Goal: Answer question/provide support: Share knowledge or assist other users

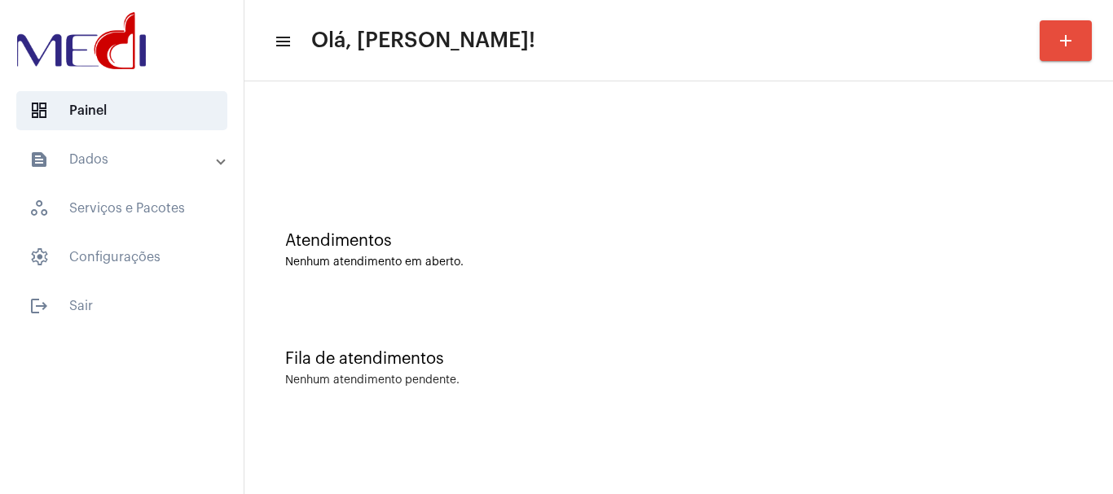
click at [341, 351] on div "Fila de atendimentos" at bounding box center [678, 359] width 787 height 18
click at [597, 239] on div "Atendimentos" at bounding box center [678, 241] width 787 height 18
click at [505, 213] on div "Atendimentos Nenhum atendimento em aberto." at bounding box center [679, 242] width 852 height 118
click at [677, 416] on div "Fila de atendimentos Nenhum atendimento pendente." at bounding box center [679, 360] width 852 height 118
click at [1017, 425] on div "Atendimentos Nenhum atendimento em aberto. Fila de atendimentos Nenhum atendime…" at bounding box center [678, 254] width 868 height 346
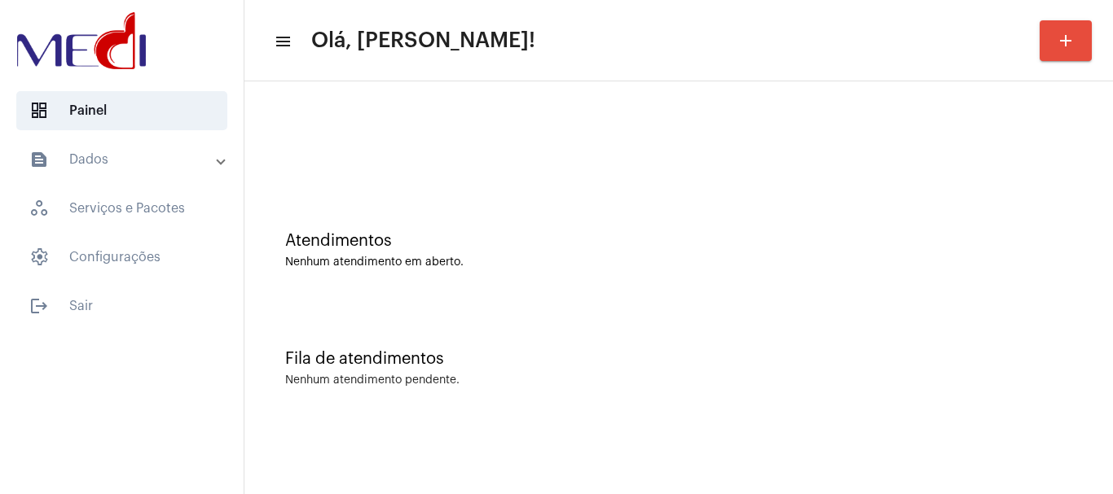
click at [573, 346] on div "Fila de atendimentos Nenhum atendimento pendente." at bounding box center [679, 360] width 852 height 118
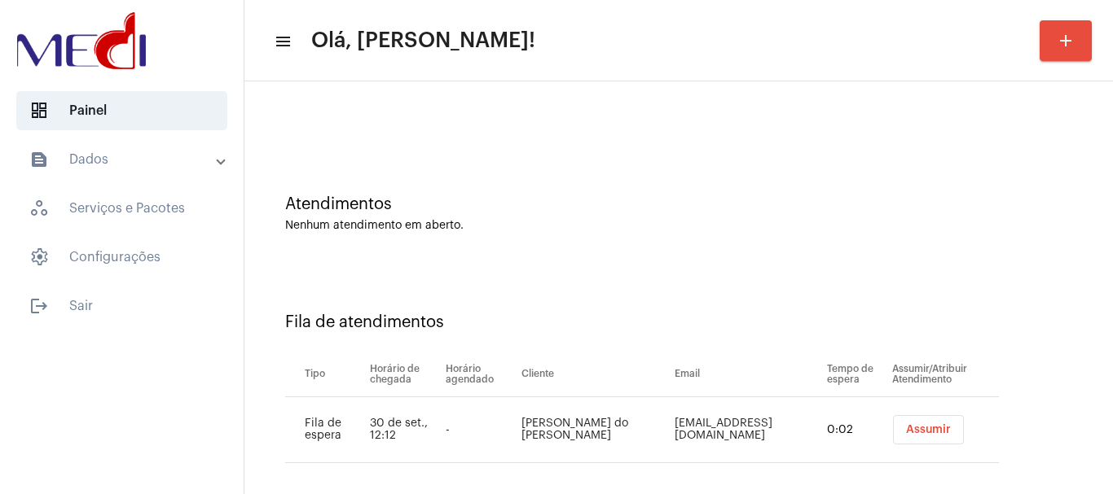
scroll to position [50, 0]
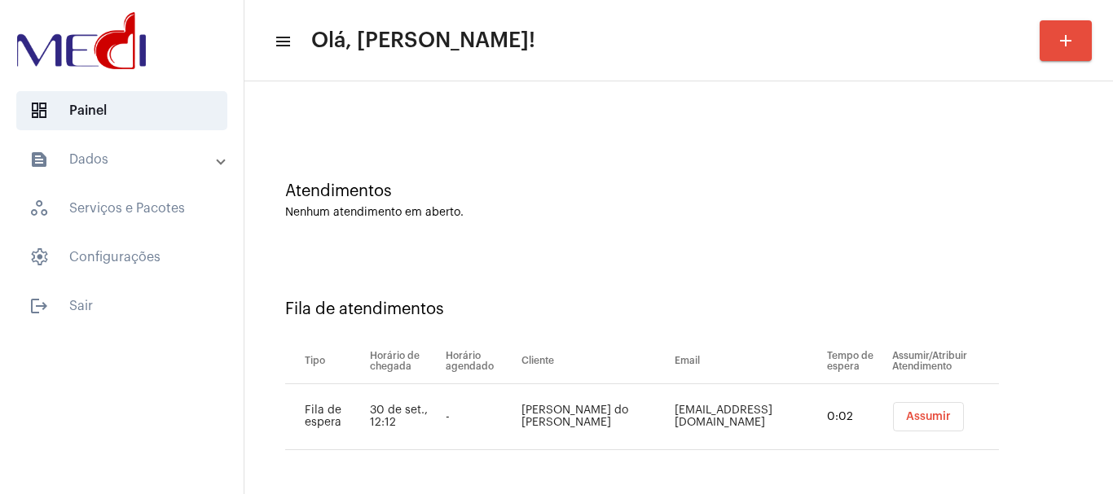
click at [906, 416] on span "Assumir" at bounding box center [928, 416] width 45 height 11
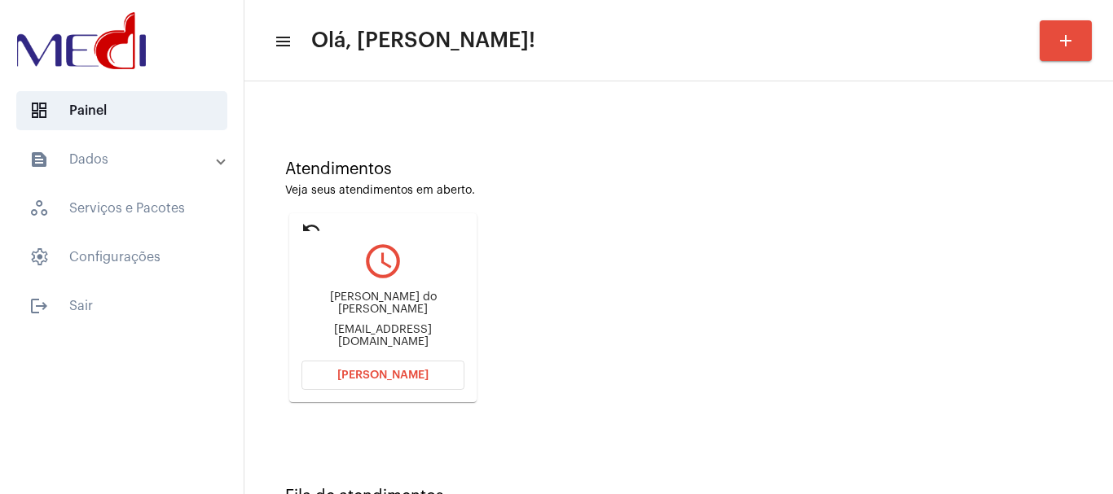
scroll to position [143, 0]
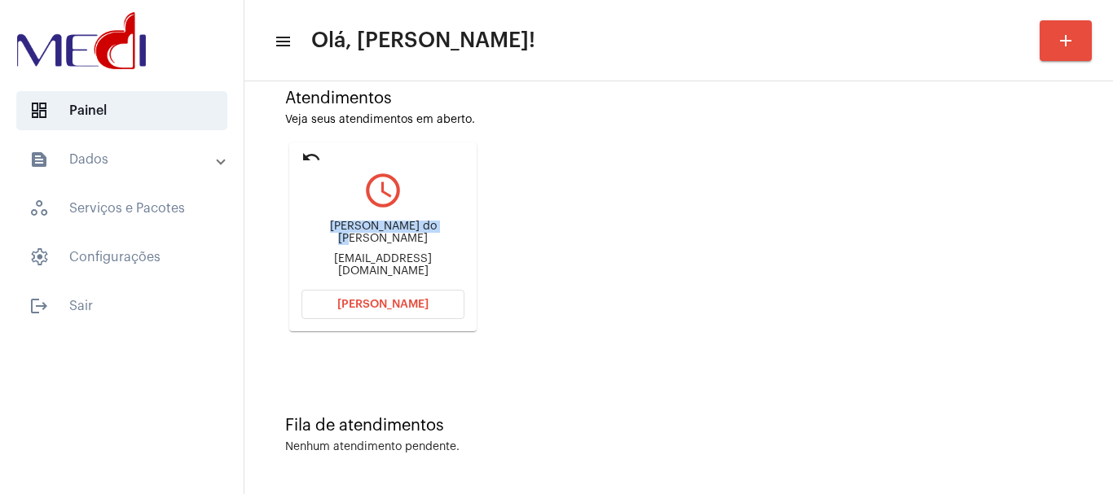
drag, startPoint x: 310, startPoint y: 235, endPoint x: 443, endPoint y: 222, distance: 133.5
click at [443, 222] on div "Alanna Domingues do Nascimento laninhadomingues@hotmail.com" at bounding box center [382, 249] width 163 height 73
copy div "Alanna Domingues do"
drag, startPoint x: 323, startPoint y: 304, endPoint x: 333, endPoint y: 283, distance: 22.6
click at [333, 283] on mat-card-content "query_builder Alanna Domingues do Nascimento laninhadomingues@hotmail.com Abrir…" at bounding box center [382, 225] width 163 height 122
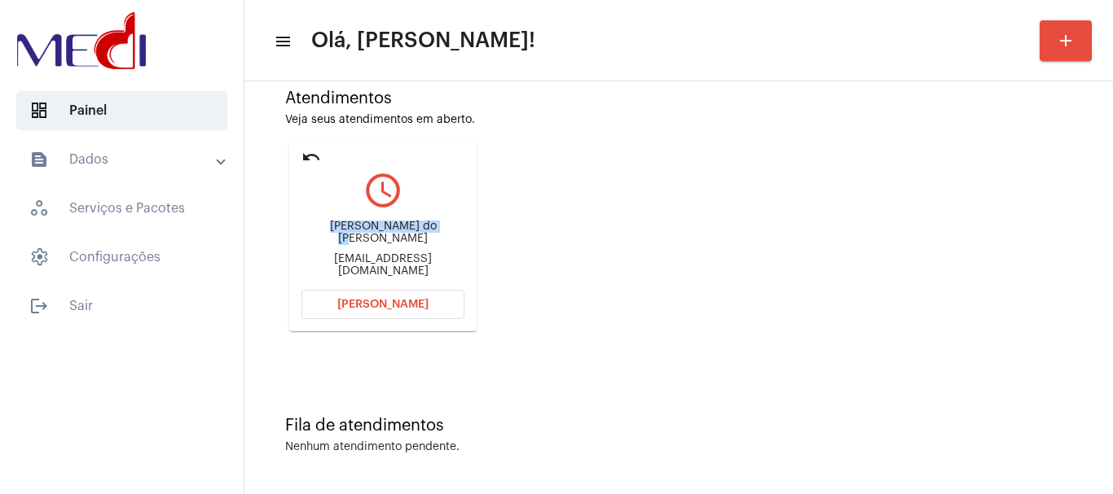
click at [362, 296] on button "Abrir Chamada" at bounding box center [382, 304] width 163 height 29
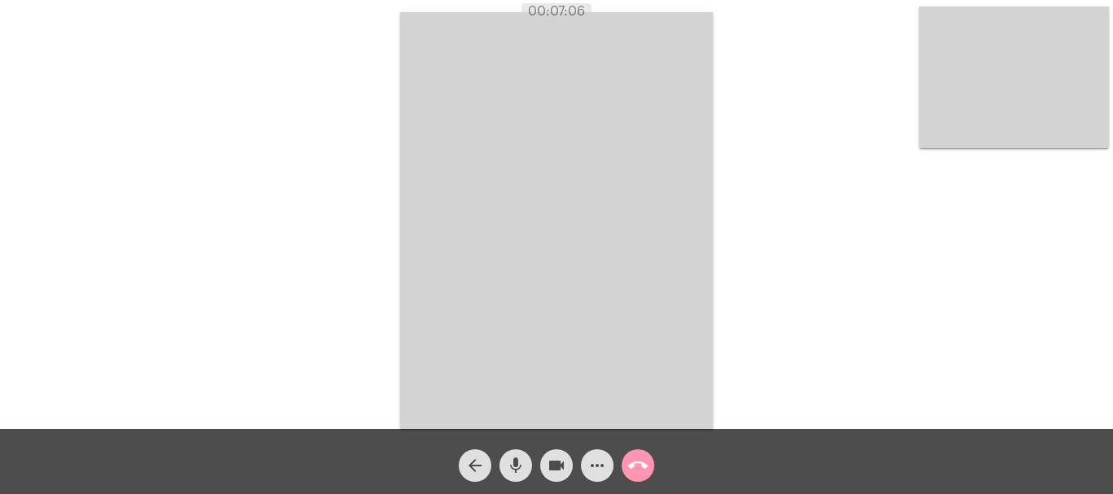
click at [637, 462] on mat-icon "call_end" at bounding box center [638, 466] width 20 height 20
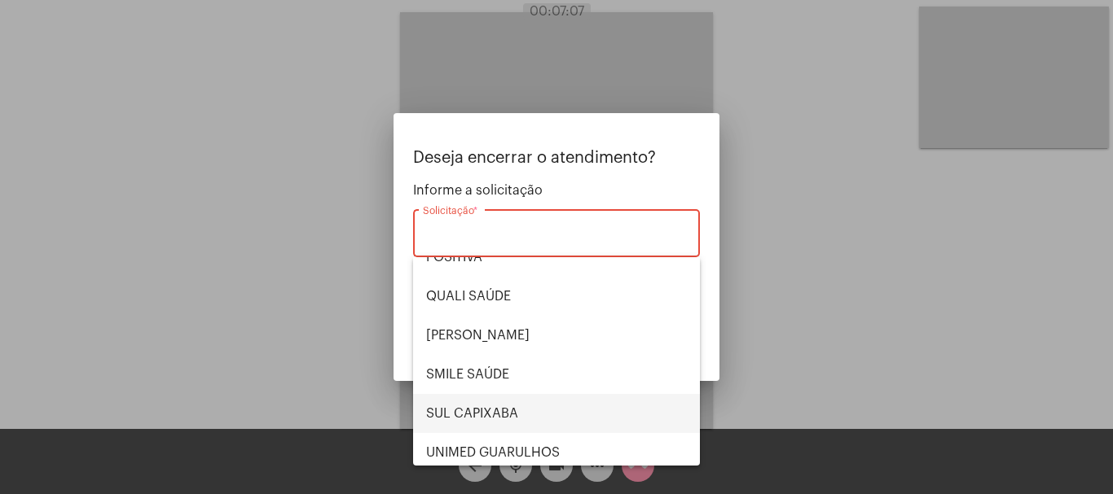
scroll to position [339, 0]
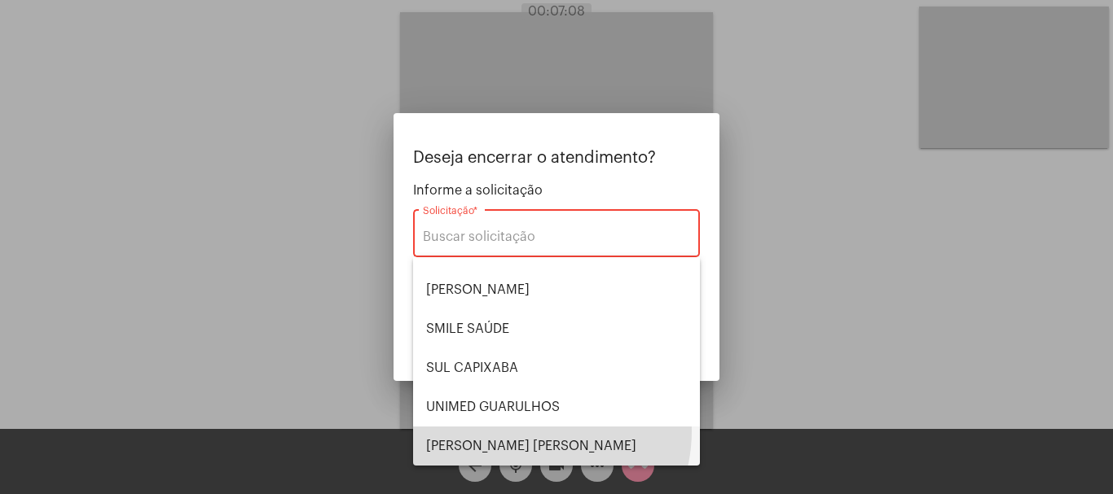
click at [525, 431] on span "[PERSON_NAME]" at bounding box center [556, 446] width 261 height 39
type input "[PERSON_NAME]"
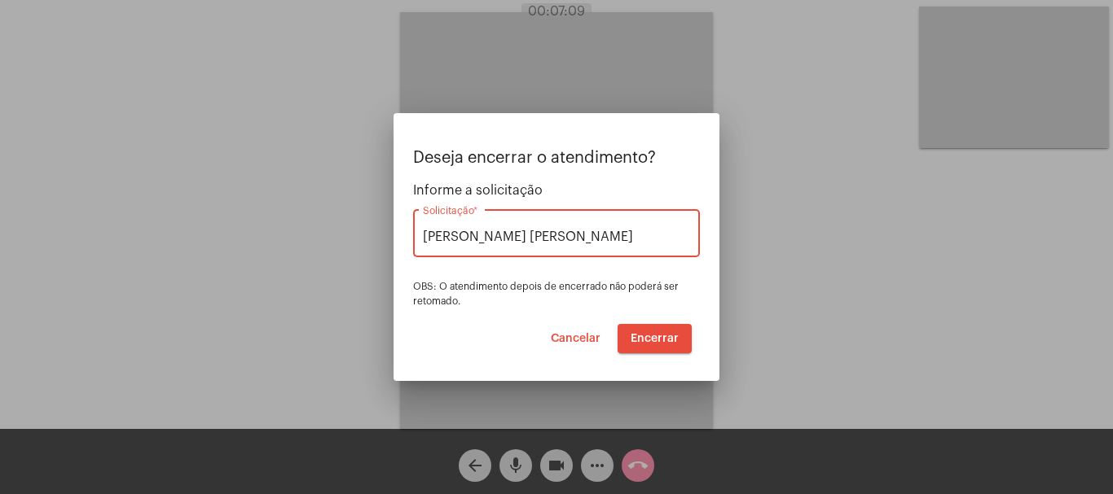
click at [636, 329] on button "Encerrar" at bounding box center [654, 338] width 74 height 29
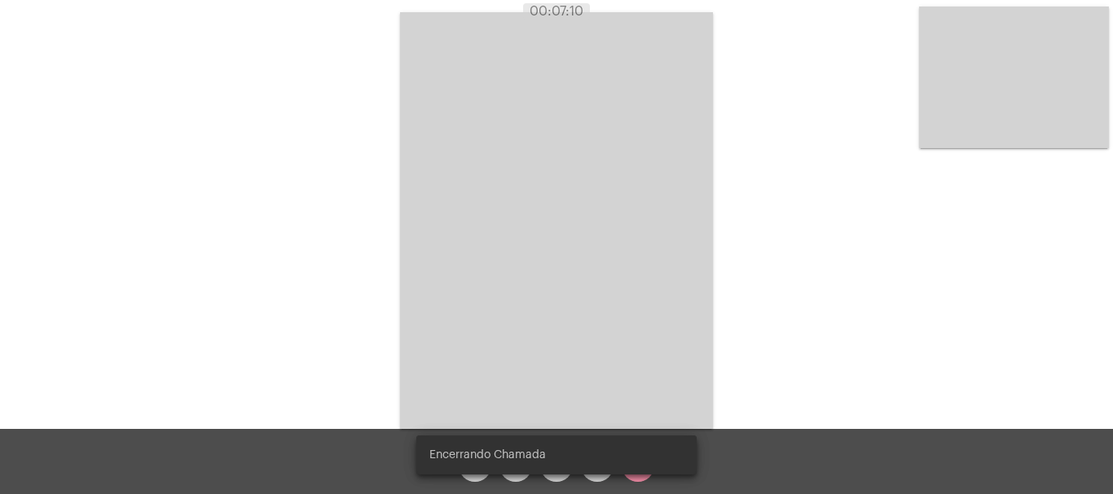
click at [645, 341] on video at bounding box center [556, 220] width 313 height 417
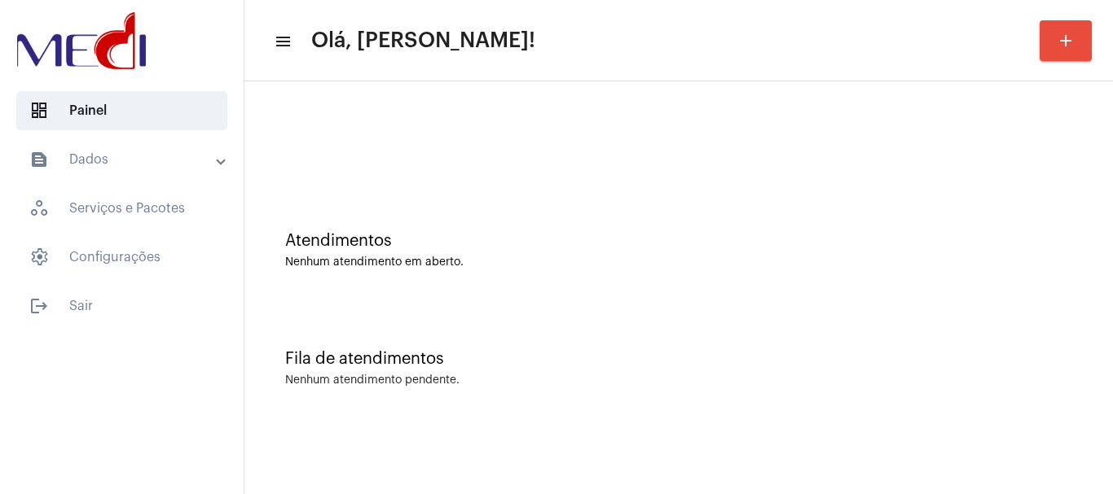
click at [436, 196] on div "Atendimentos Nenhum atendimento em aberto." at bounding box center [679, 242] width 852 height 118
click at [575, 310] on div "Fila de atendimentos Nenhum atendimento pendente." at bounding box center [679, 360] width 852 height 118
click at [564, 323] on div "Fila de atendimentos Nenhum atendimento pendente." at bounding box center [679, 360] width 852 height 118
drag, startPoint x: 187, startPoint y: 377, endPoint x: 185, endPoint y: 368, distance: 9.1
click at [185, 368] on div "dashboard Painel text_snippet_outlined Dados history_outlined Histórico schedul…" at bounding box center [122, 247] width 244 height 494
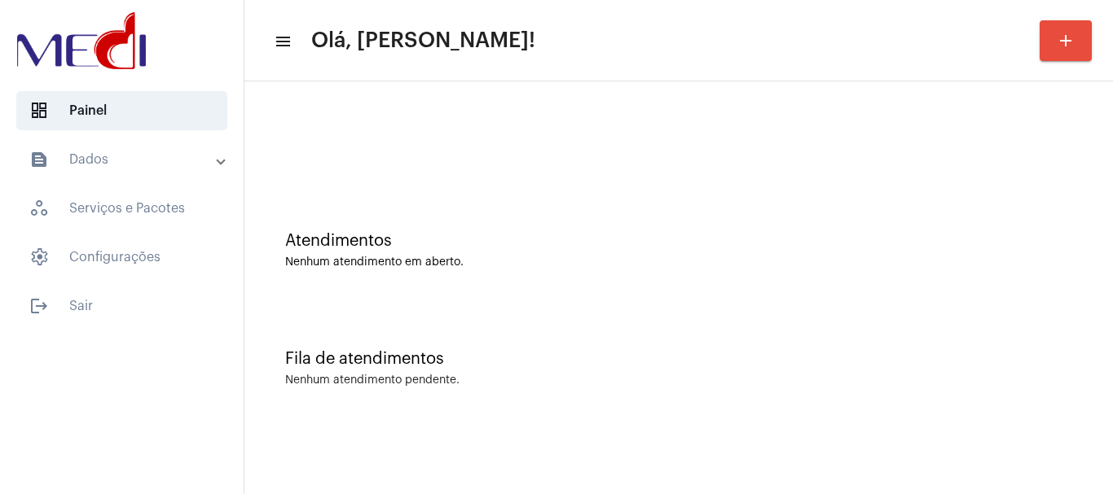
click at [490, 237] on div "Atendimentos" at bounding box center [678, 241] width 787 height 18
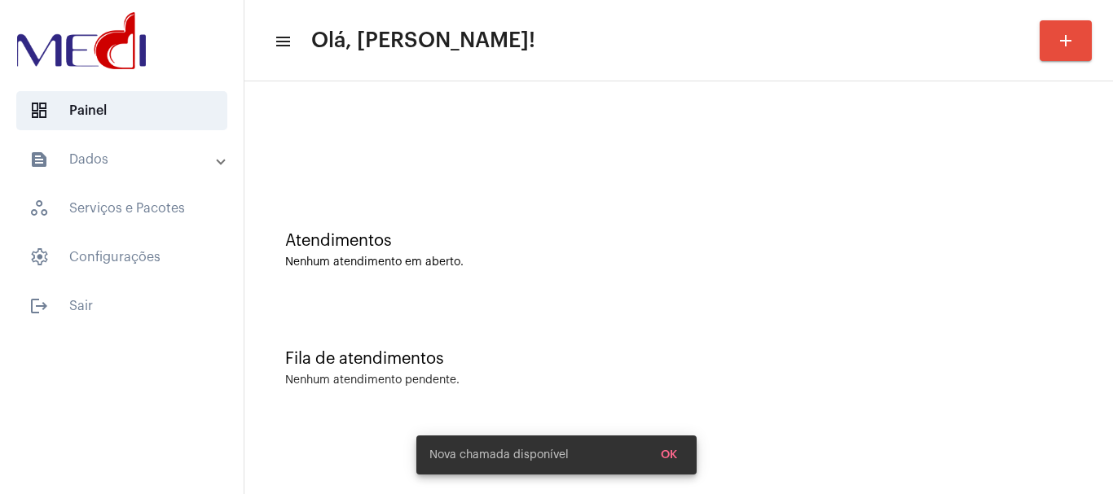
click at [691, 207] on div "Atendimentos Nenhum atendimento em aberto." at bounding box center [679, 242] width 852 height 118
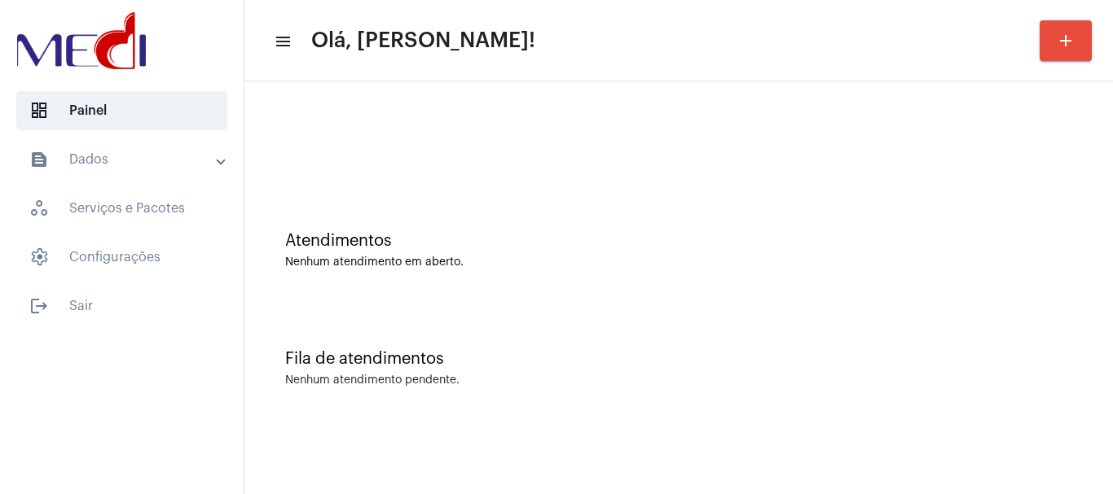
click at [547, 198] on div "Atendimentos Nenhum atendimento em aberto." at bounding box center [679, 242] width 852 height 118
click at [410, 198] on div "Atendimentos Nenhum atendimento em aberto." at bounding box center [679, 242] width 852 height 118
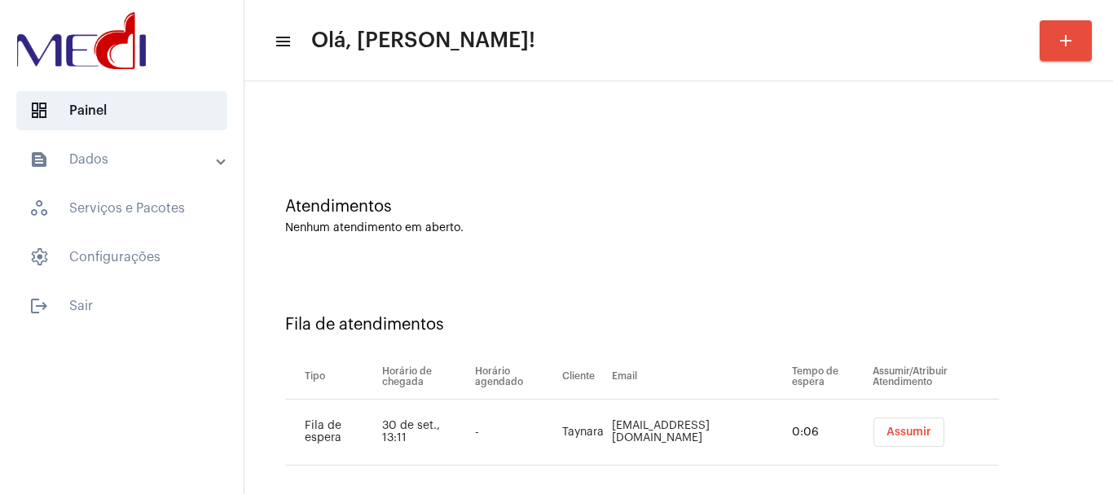
scroll to position [50, 0]
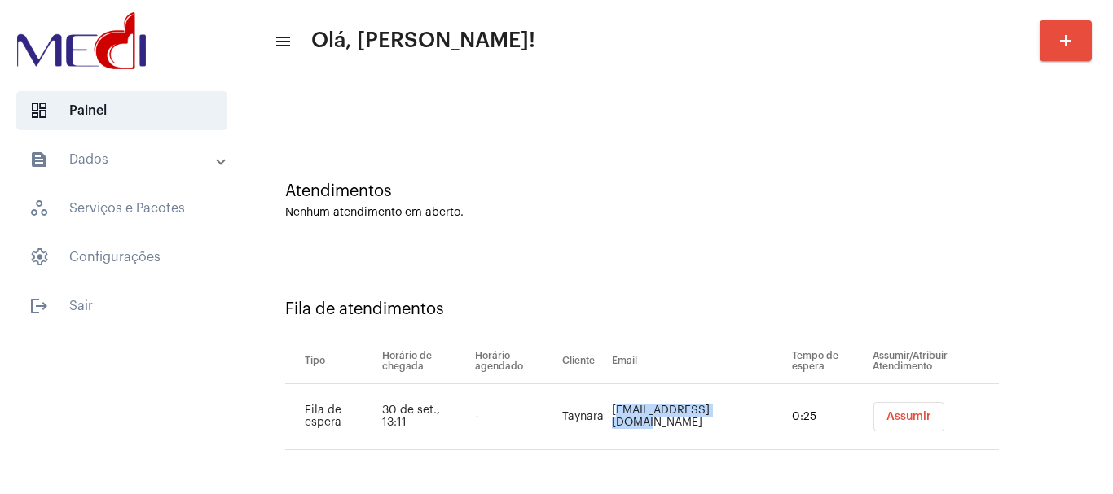
drag, startPoint x: 609, startPoint y: 402, endPoint x: 678, endPoint y: 421, distance: 72.0
click at [678, 421] on td "[EMAIL_ADDRESS][DOMAIN_NAME]" at bounding box center [698, 418] width 180 height 66
copy td "taynara-bertelli@hot"
click at [898, 409] on button "Assumir" at bounding box center [908, 416] width 71 height 29
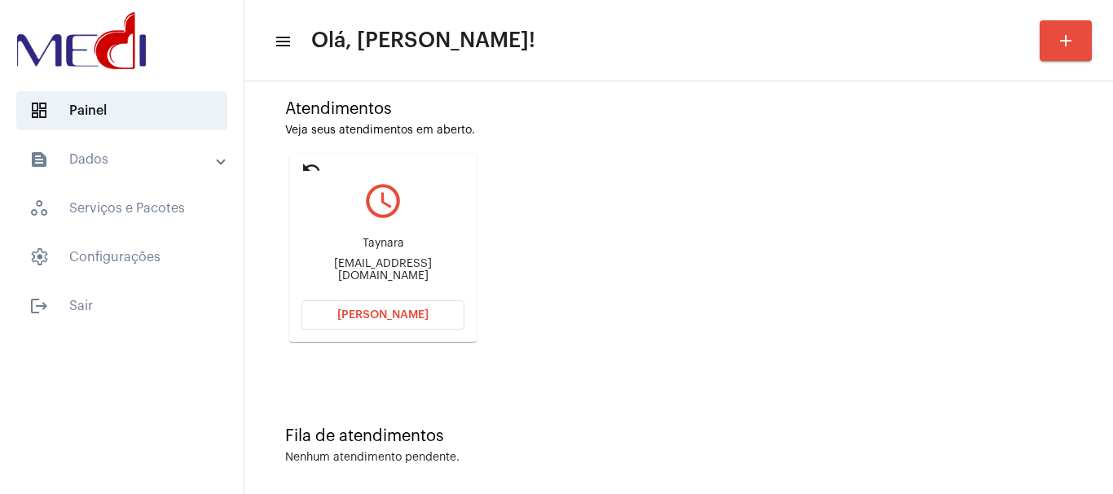
scroll to position [143, 0]
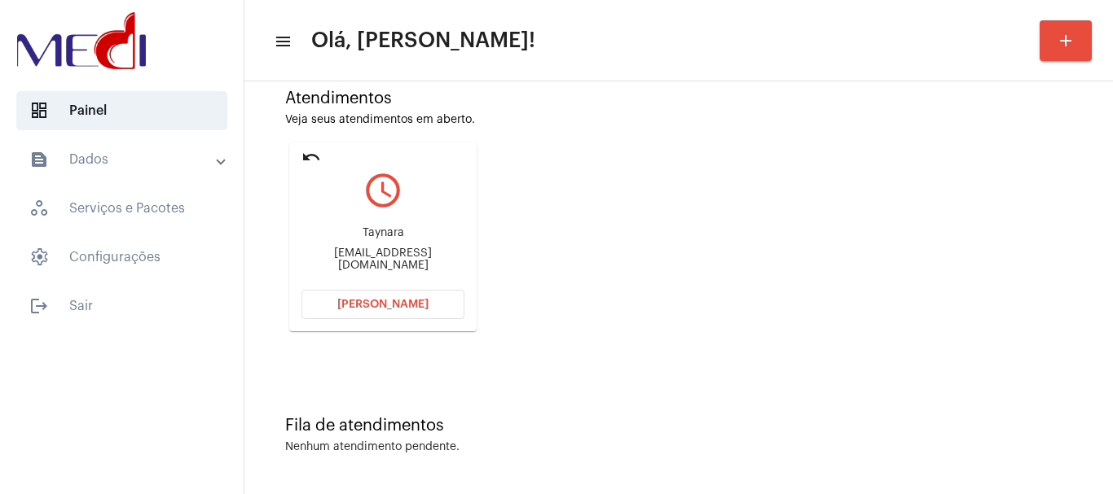
click at [316, 157] on mat-icon "undo" at bounding box center [311, 157] width 20 height 20
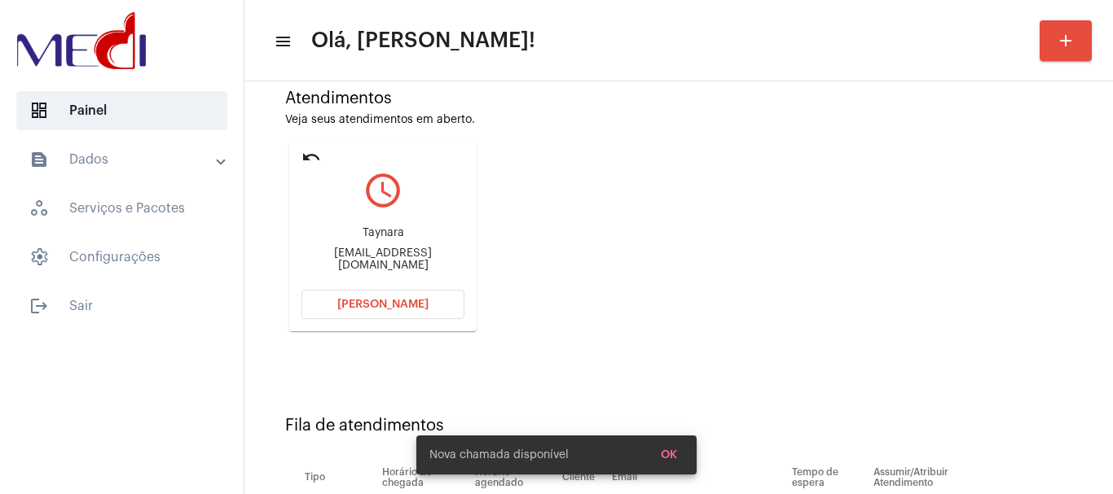
scroll to position [50, 0]
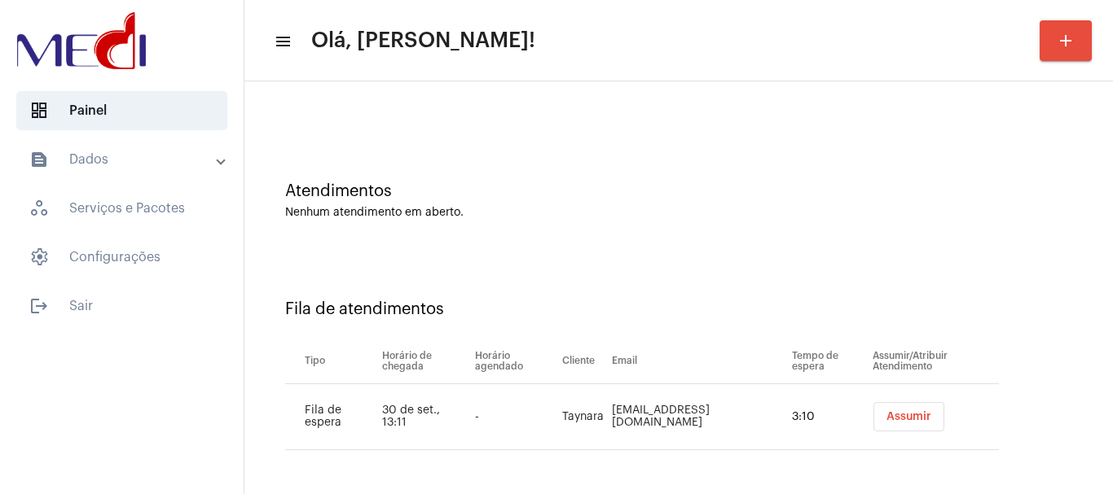
click at [901, 418] on span "Assumir" at bounding box center [908, 416] width 45 height 11
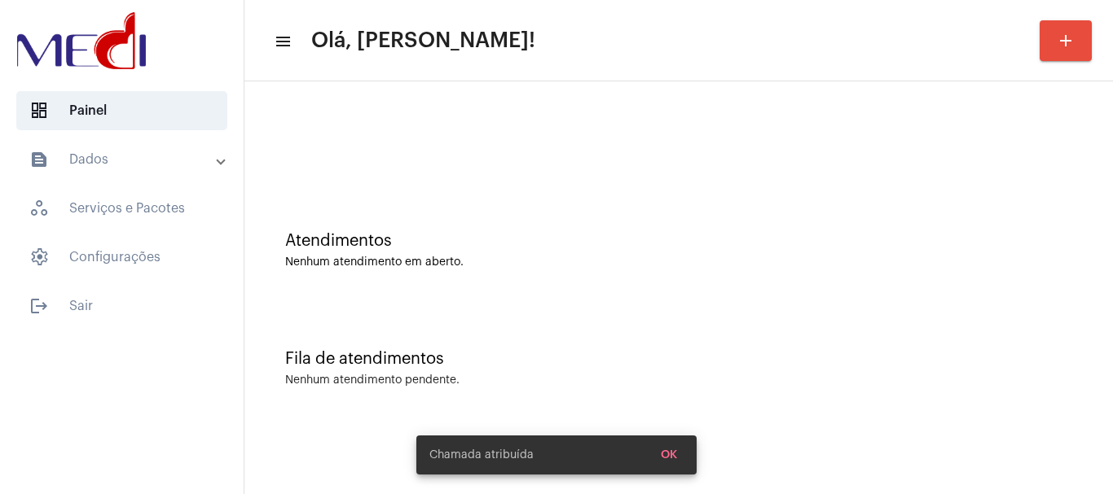
scroll to position [0, 0]
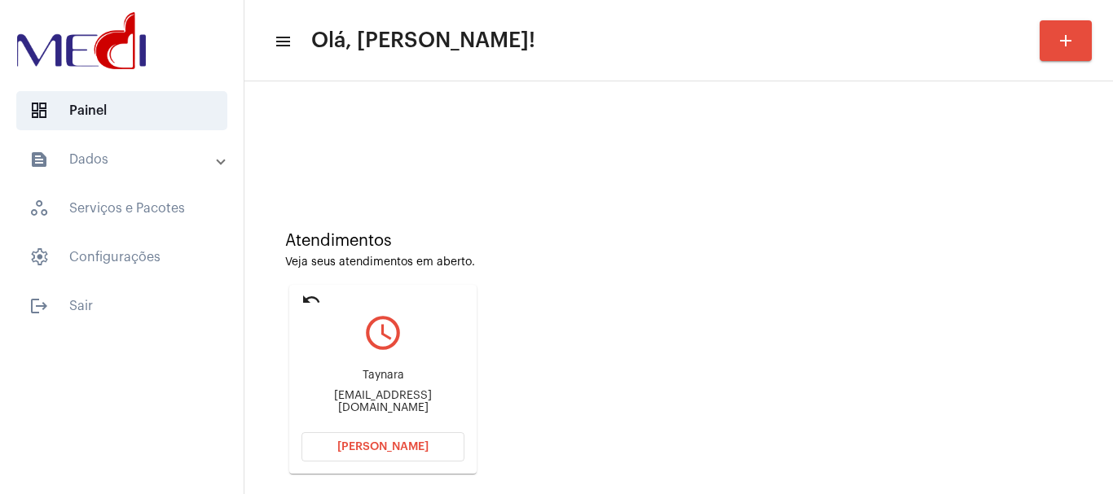
click at [327, 456] on button "[PERSON_NAME]" at bounding box center [382, 447] width 163 height 29
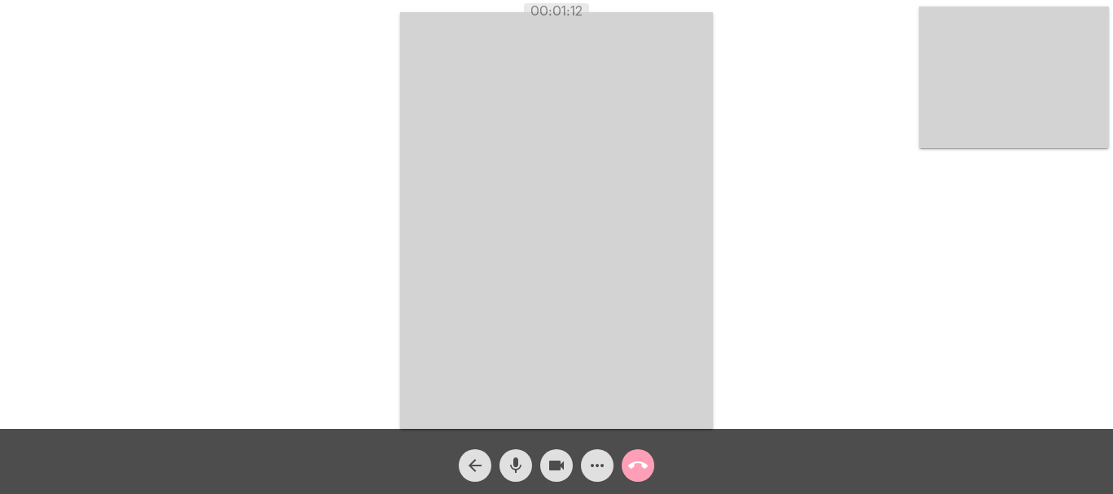
click at [639, 465] on mat-icon "call_end" at bounding box center [638, 466] width 20 height 20
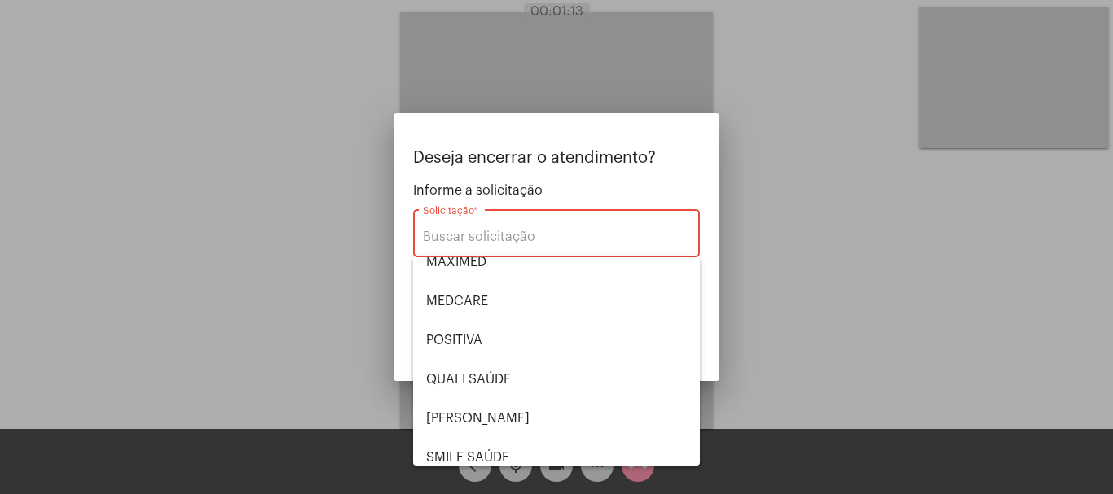
scroll to position [339, 0]
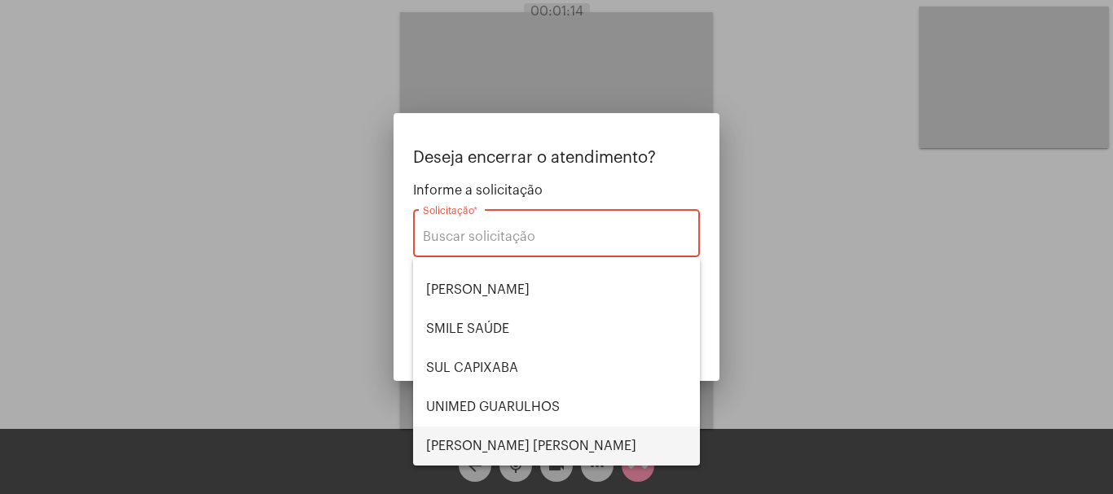
click at [522, 446] on span "[PERSON_NAME] [PERSON_NAME]" at bounding box center [556, 446] width 261 height 39
type input "[PERSON_NAME] [PERSON_NAME]"
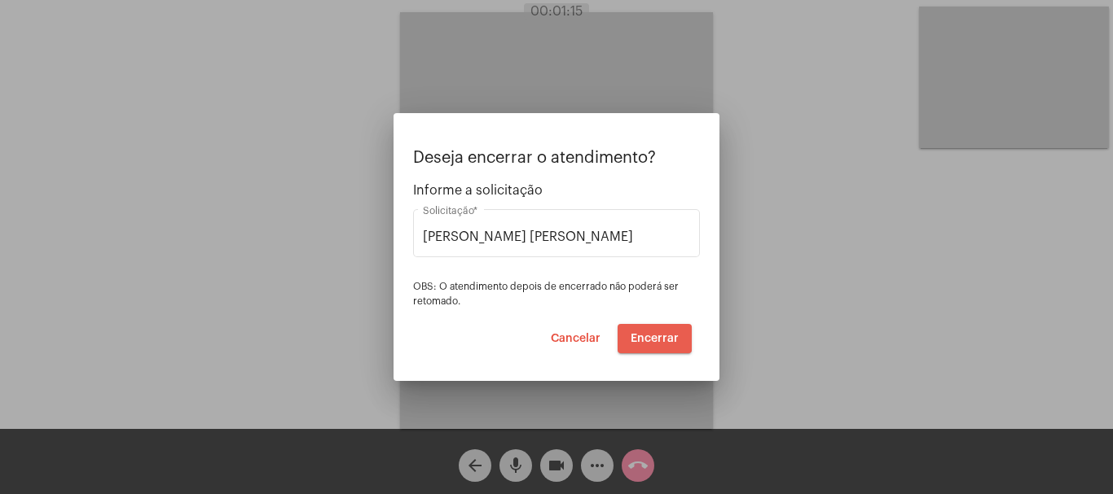
click at [648, 337] on span "Encerrar" at bounding box center [655, 338] width 48 height 11
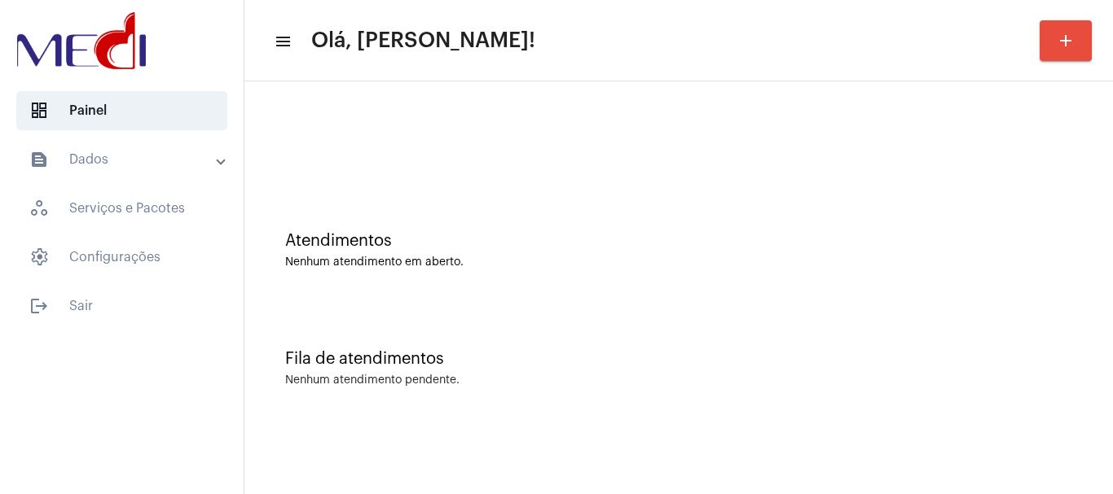
click at [462, 144] on div at bounding box center [678, 144] width 787 height 12
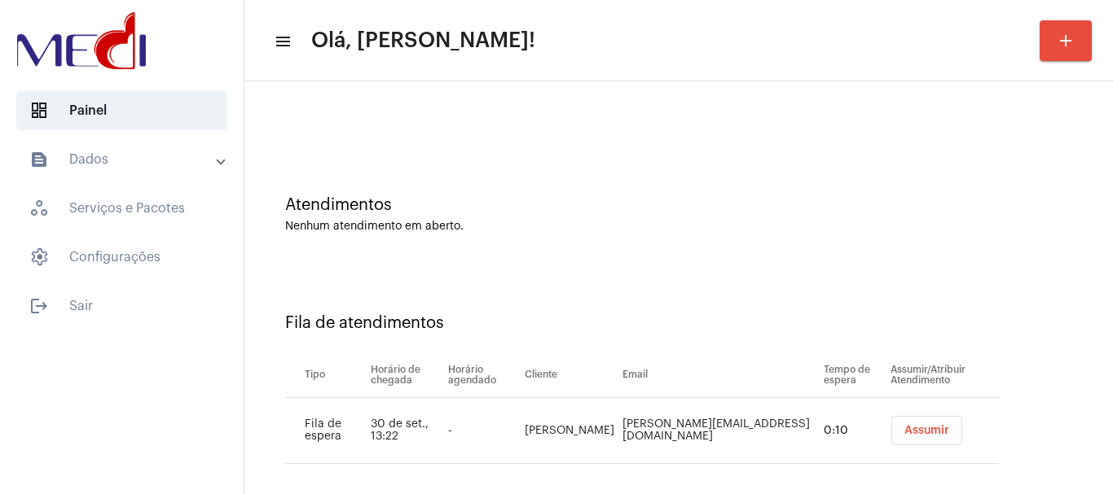
scroll to position [50, 0]
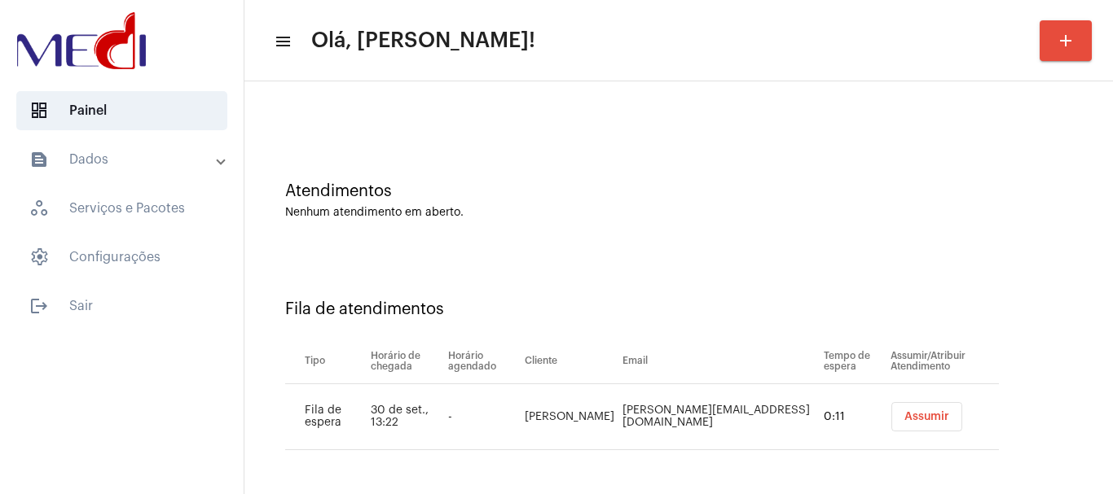
click at [891, 423] on button "Assumir" at bounding box center [926, 416] width 71 height 29
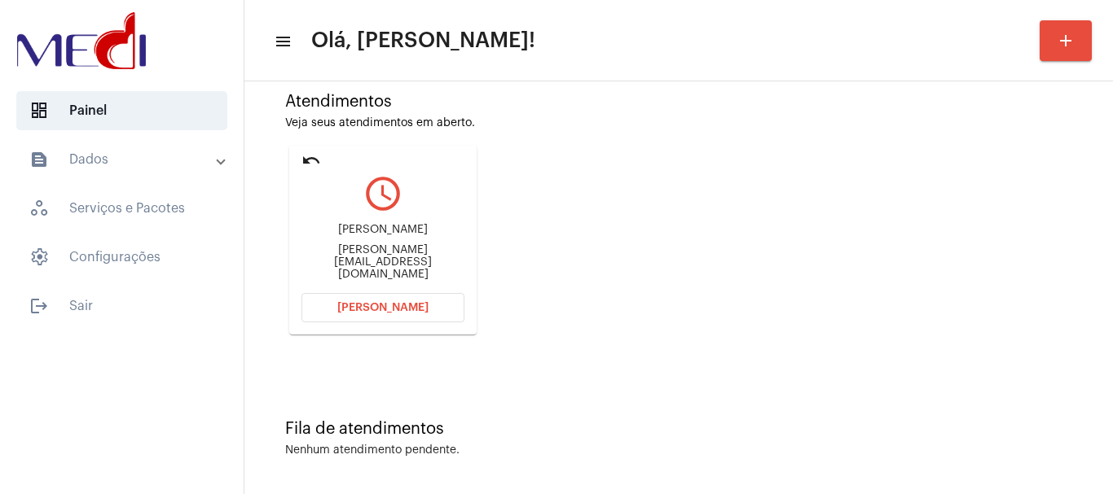
scroll to position [143, 0]
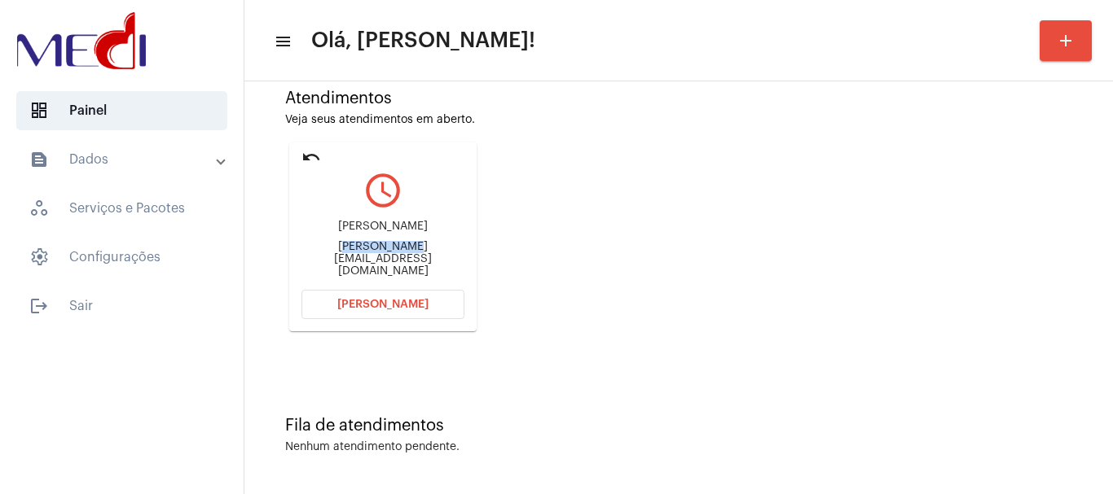
drag, startPoint x: 344, startPoint y: 260, endPoint x: 411, endPoint y: 259, distance: 67.6
click at [411, 259] on div "alex@doug.tv.br" at bounding box center [382, 259] width 163 height 37
copy div "lex@doug.tv"
click at [541, 174] on div "Atendimentos Veja seus atendimentos em aberto. undo query_builder Alex alex@dou…" at bounding box center [679, 204] width 852 height 327
drag, startPoint x: 360, startPoint y: 253, endPoint x: 392, endPoint y: 251, distance: 31.8
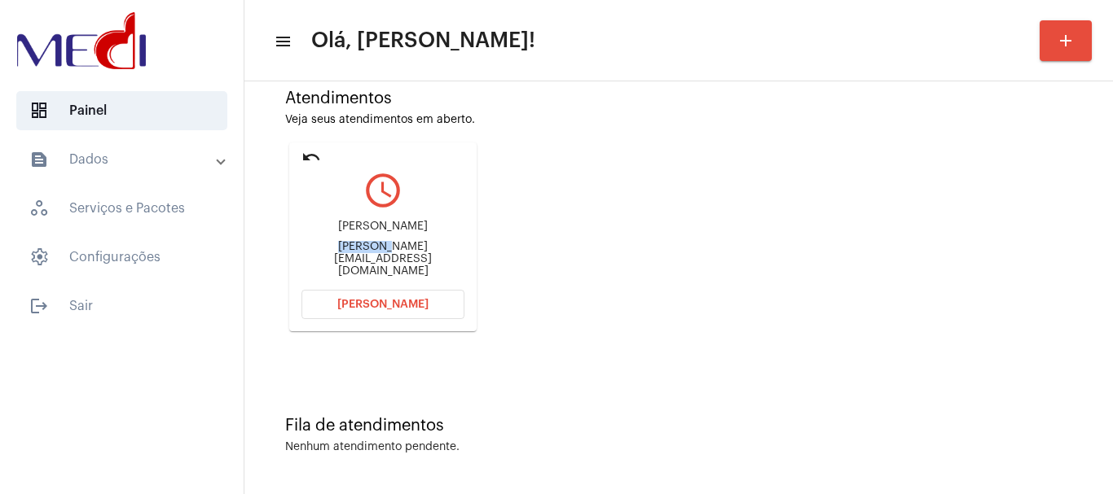
click at [392, 251] on div "Alex alex@doug.tv.br" at bounding box center [382, 249] width 163 height 73
copy div "alex@dou"
click at [408, 299] on span "[PERSON_NAME]" at bounding box center [382, 304] width 91 height 11
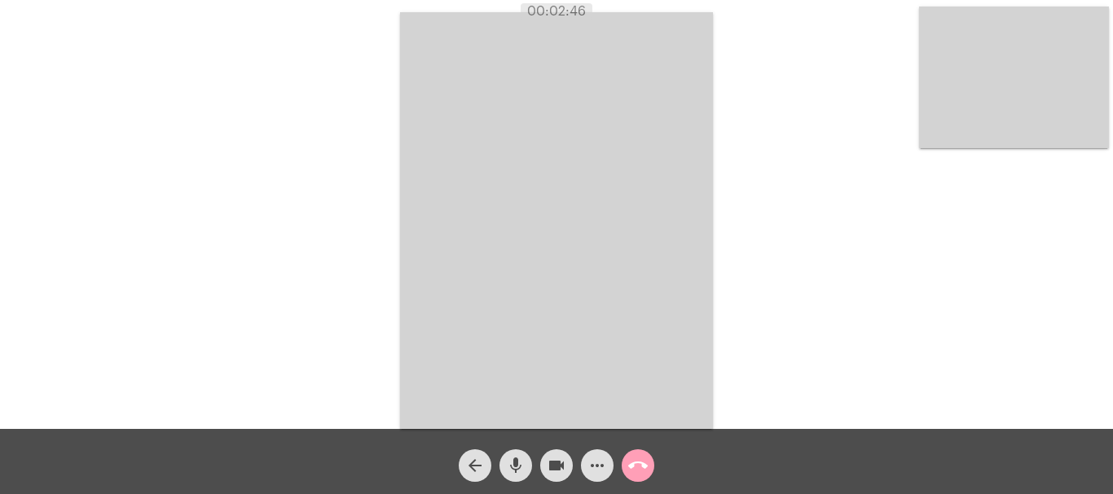
click at [636, 468] on mat-icon "call_end" at bounding box center [638, 466] width 20 height 20
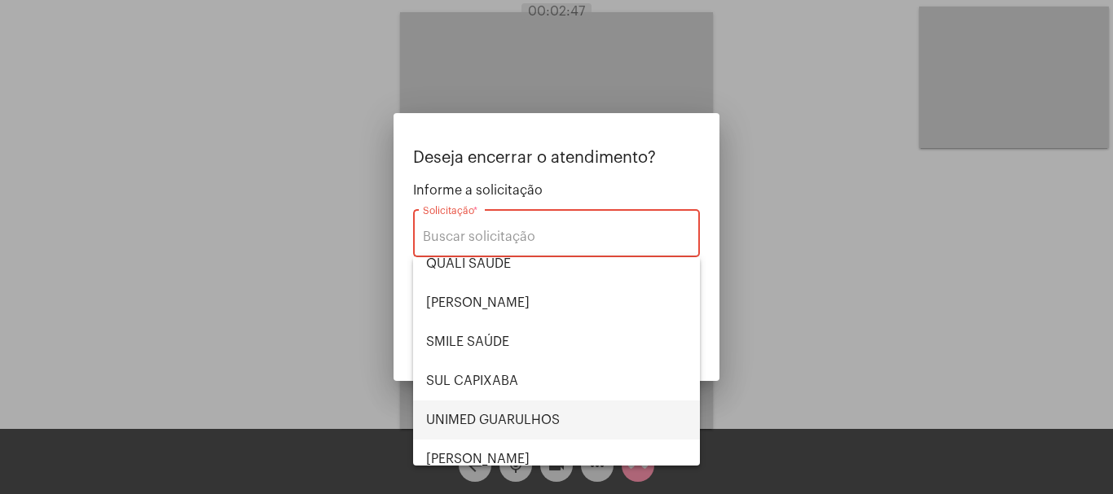
scroll to position [339, 0]
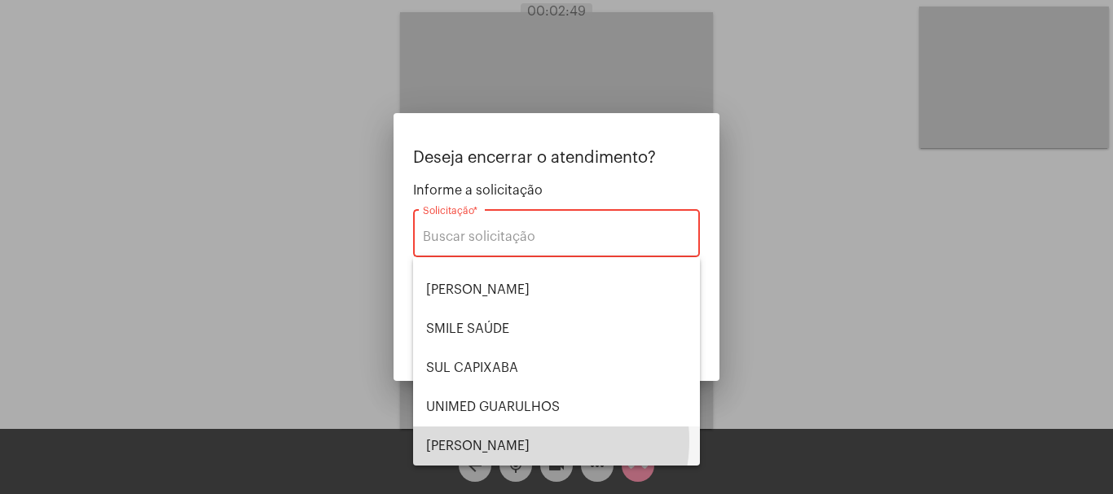
click at [526, 440] on span "[PERSON_NAME] [PERSON_NAME]" at bounding box center [556, 446] width 261 height 39
type input "[PERSON_NAME] [PERSON_NAME]"
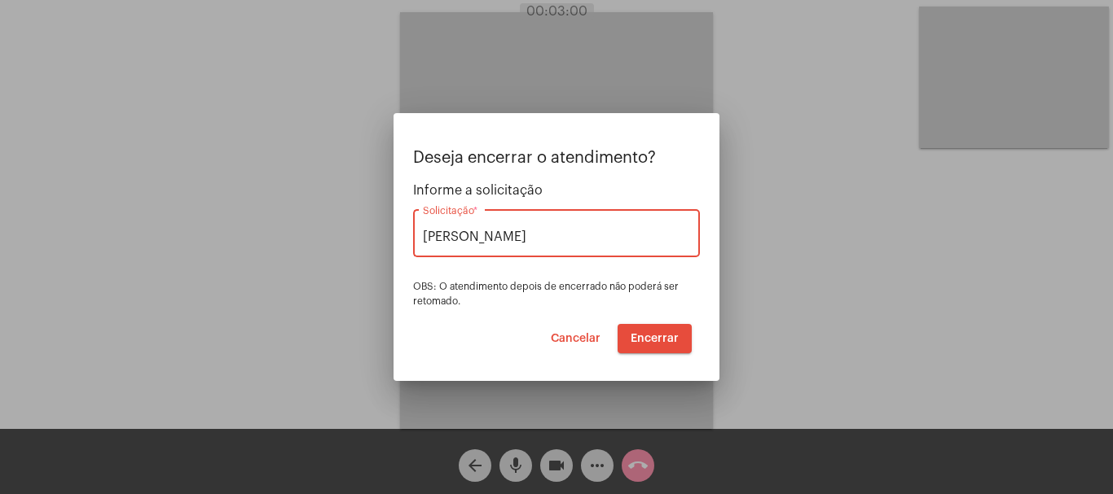
drag, startPoint x: 639, startPoint y: 331, endPoint x: 644, endPoint y: 324, distance: 8.7
click at [644, 324] on button "Encerrar" at bounding box center [654, 338] width 74 height 29
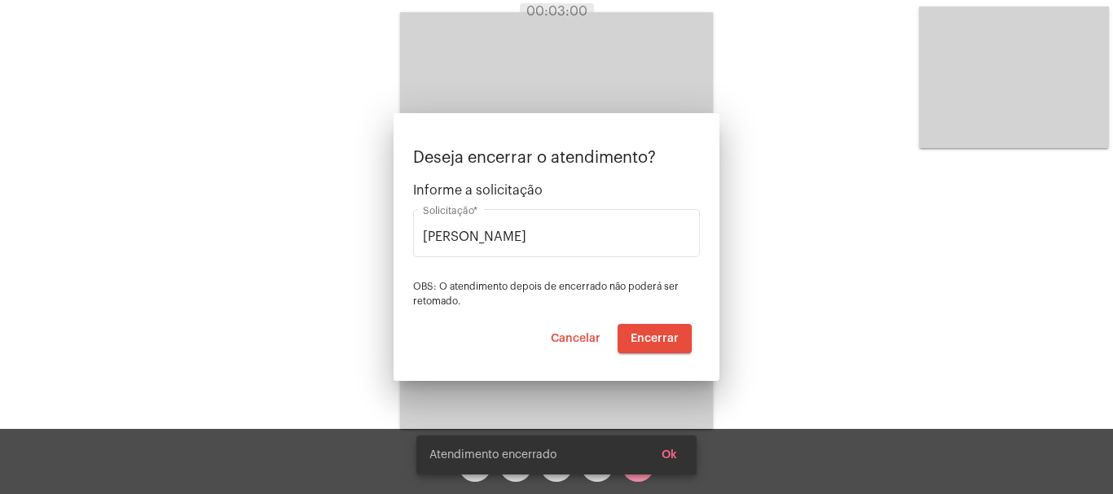
click at [643, 325] on video at bounding box center [556, 220] width 313 height 417
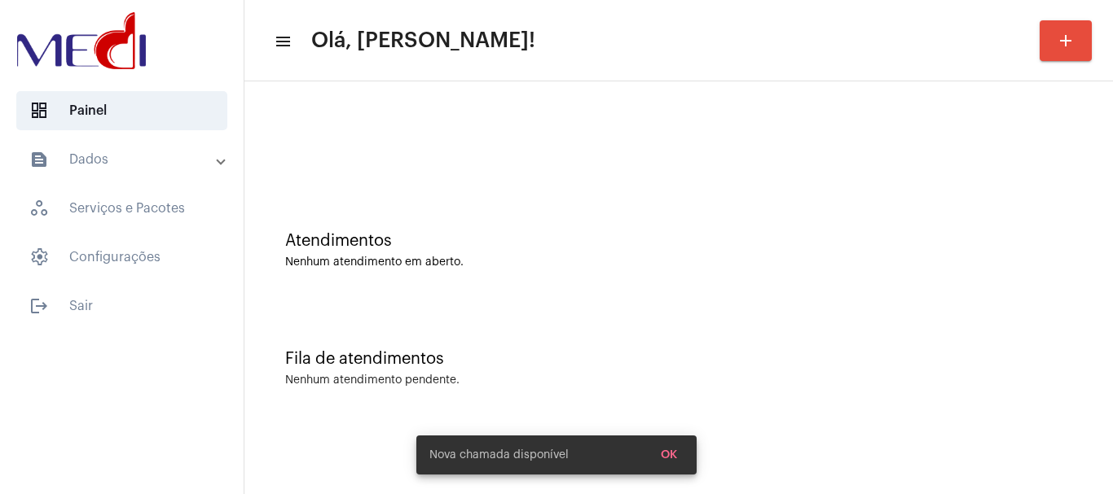
click at [498, 160] on div at bounding box center [679, 137] width 852 height 94
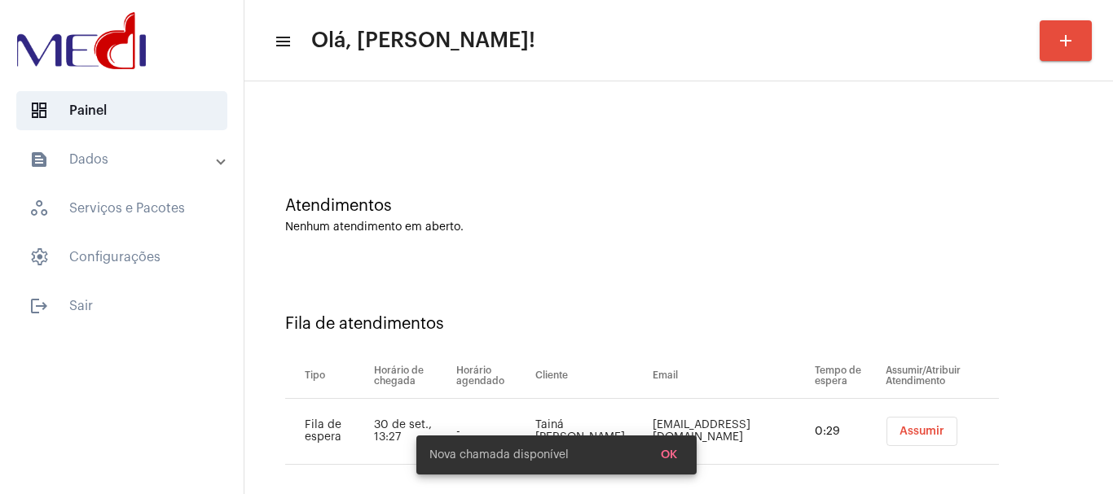
scroll to position [50, 0]
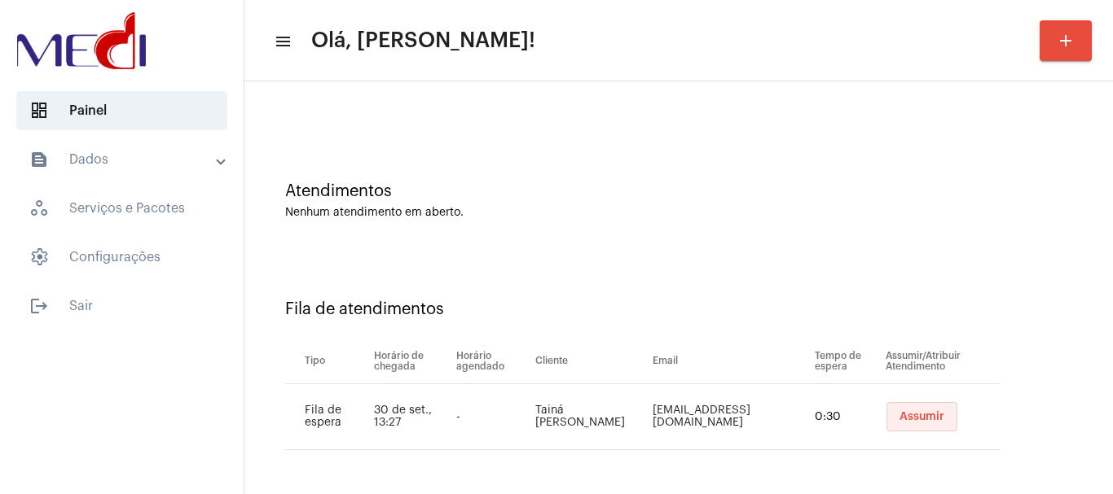
click at [886, 415] on button "Assumir" at bounding box center [921, 416] width 71 height 29
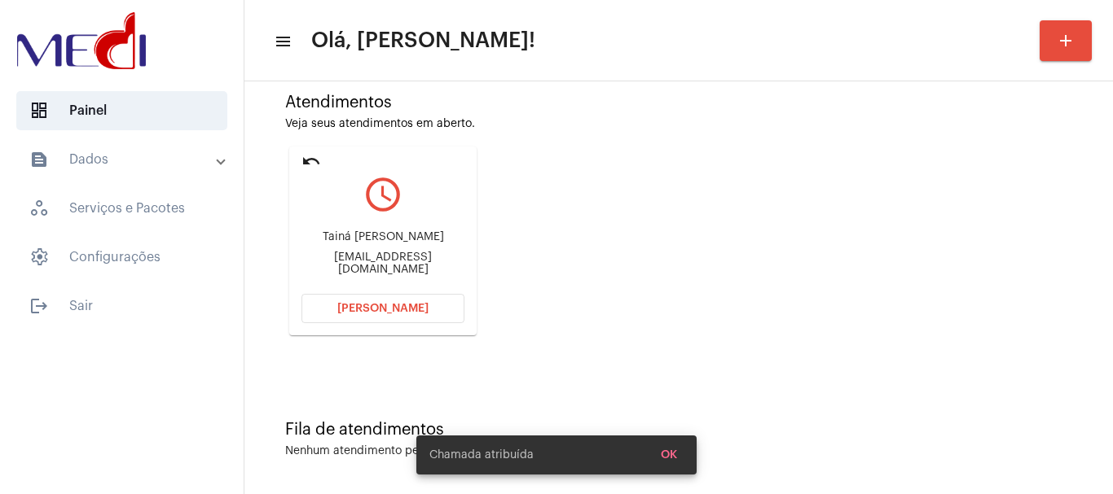
scroll to position [143, 0]
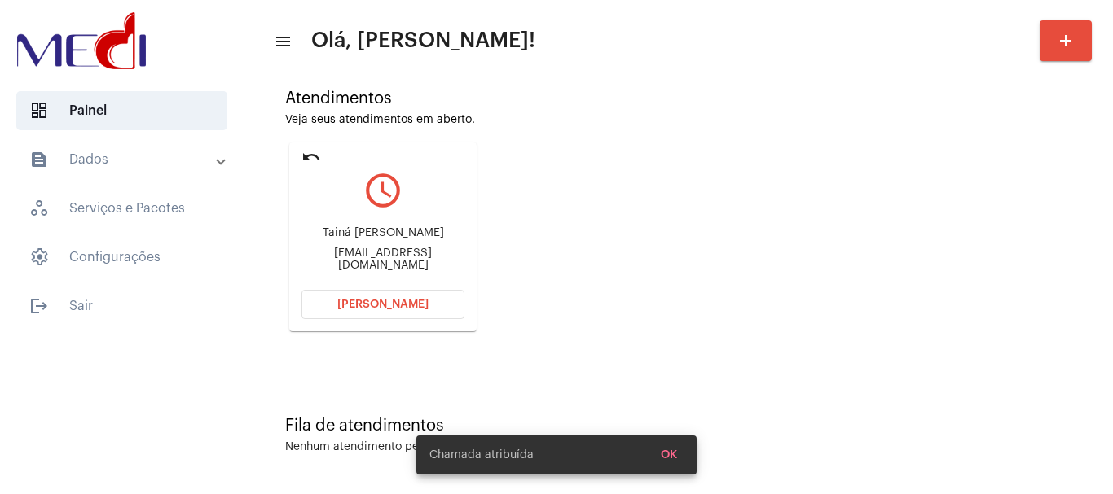
drag, startPoint x: 307, startPoint y: 236, endPoint x: 409, endPoint y: 240, distance: 101.9
click at [409, 239] on div "Tainá Baldicera BELTRAME" at bounding box center [382, 233] width 163 height 12
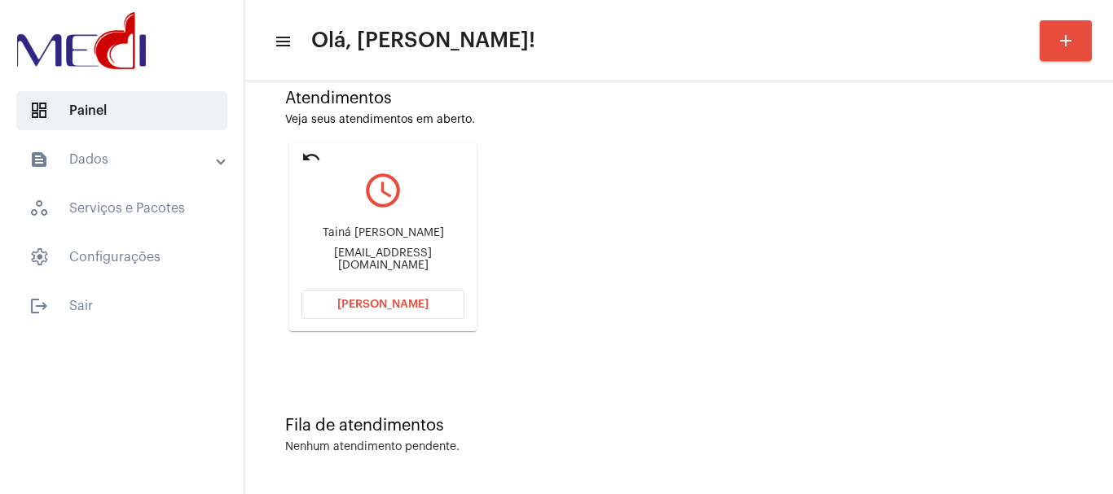
copy div "Tainá Baldicera BE"
click at [389, 294] on button "[PERSON_NAME]" at bounding box center [382, 304] width 163 height 29
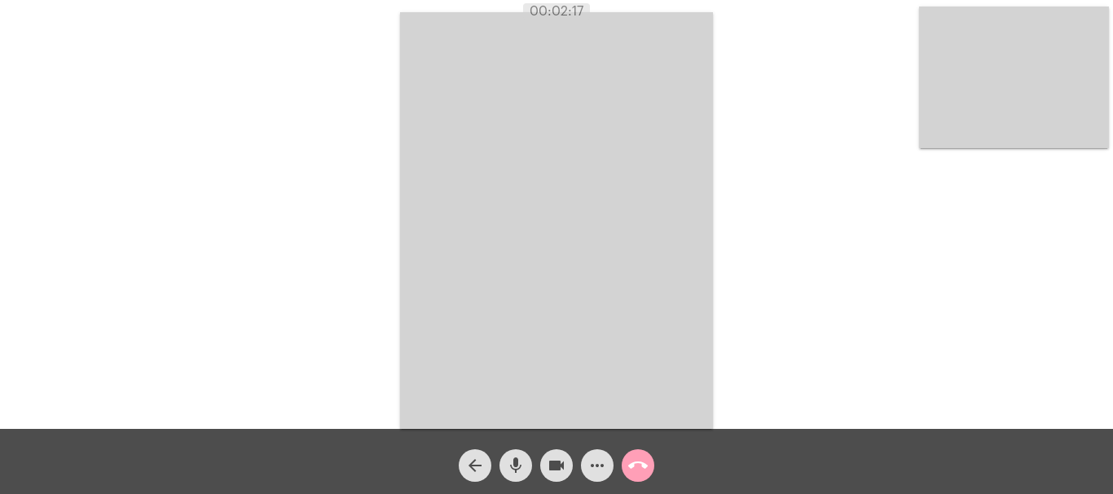
click at [639, 459] on mat-icon "call_end" at bounding box center [638, 466] width 20 height 20
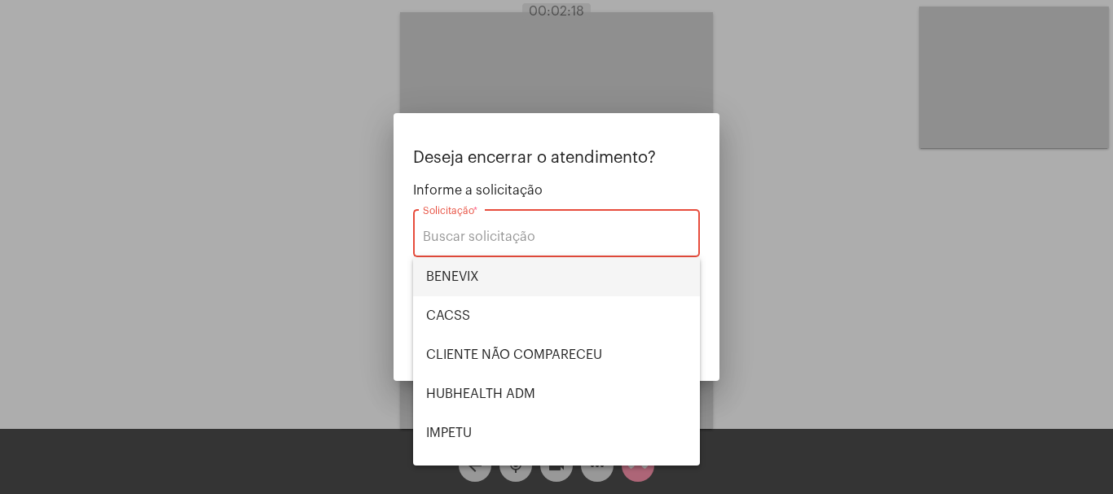
click at [477, 270] on span "BENEVIX" at bounding box center [556, 276] width 261 height 39
type input "BENEVIX"
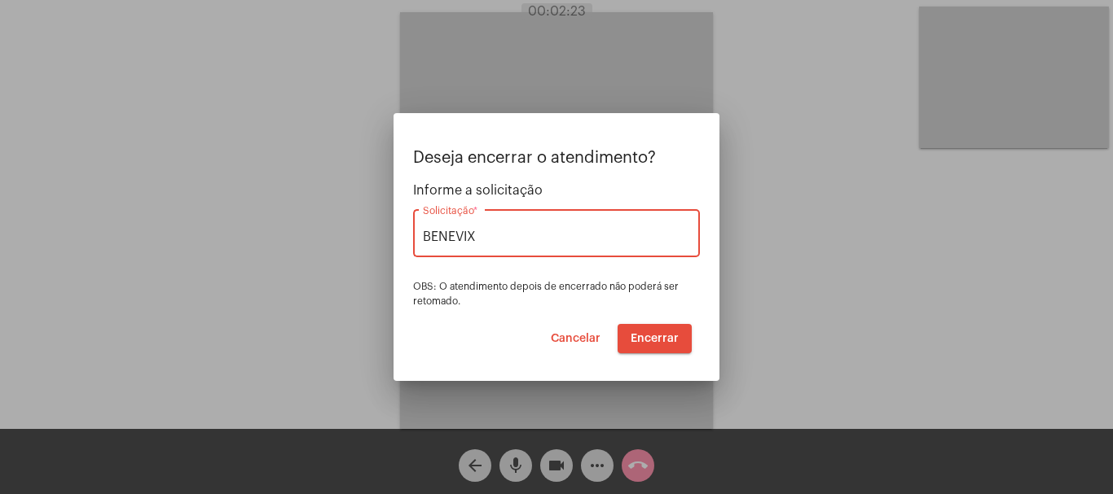
click at [648, 332] on button "Encerrar" at bounding box center [654, 338] width 74 height 29
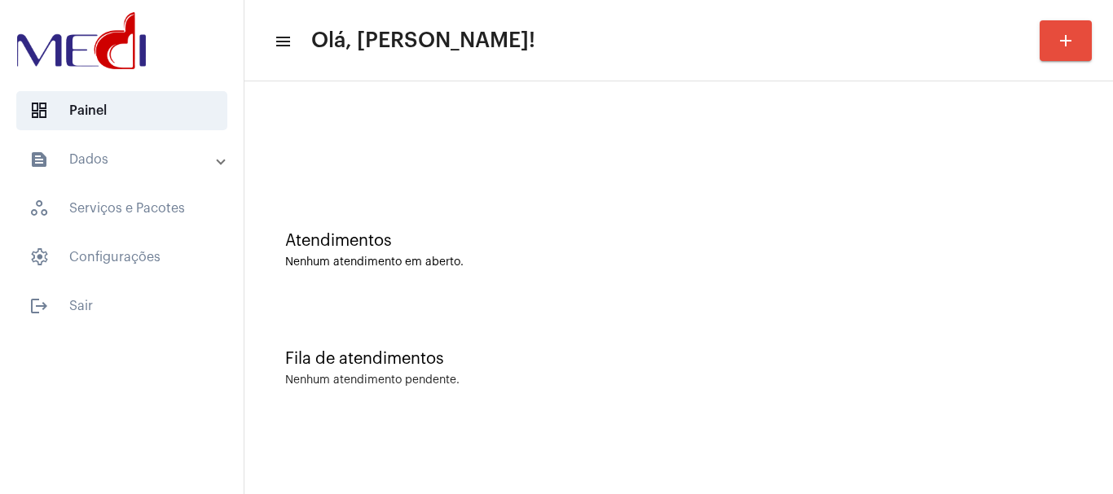
click at [496, 167] on div at bounding box center [679, 137] width 852 height 94
click at [540, 259] on div "Nenhum atendimento em aberto." at bounding box center [678, 263] width 787 height 12
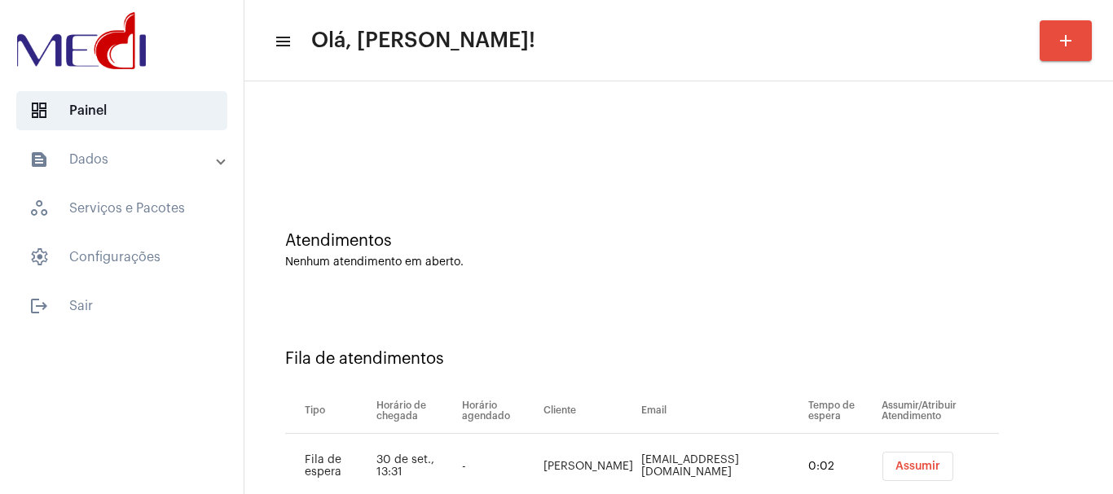
click at [877, 391] on th "Assumir/Atribuir Atendimento" at bounding box center [937, 412] width 121 height 46
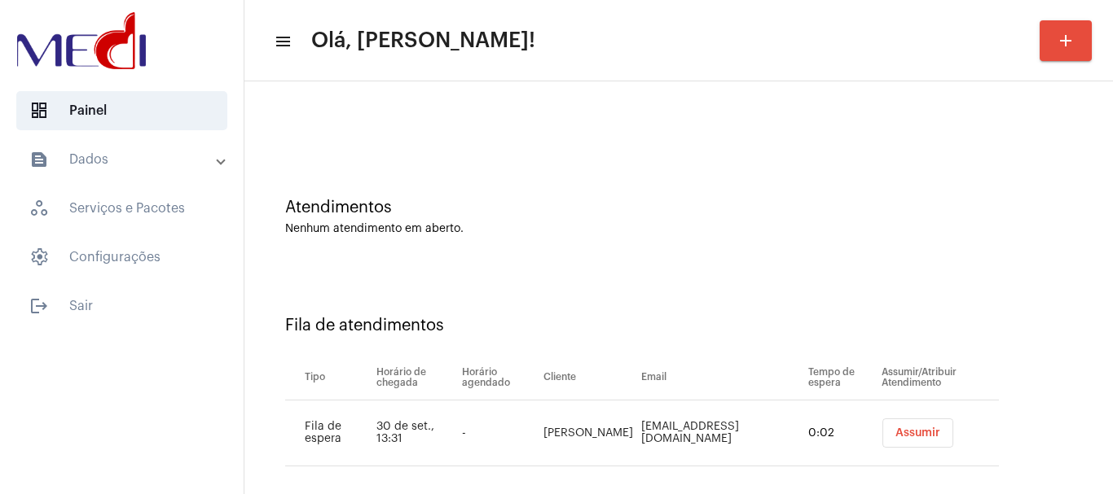
scroll to position [50, 0]
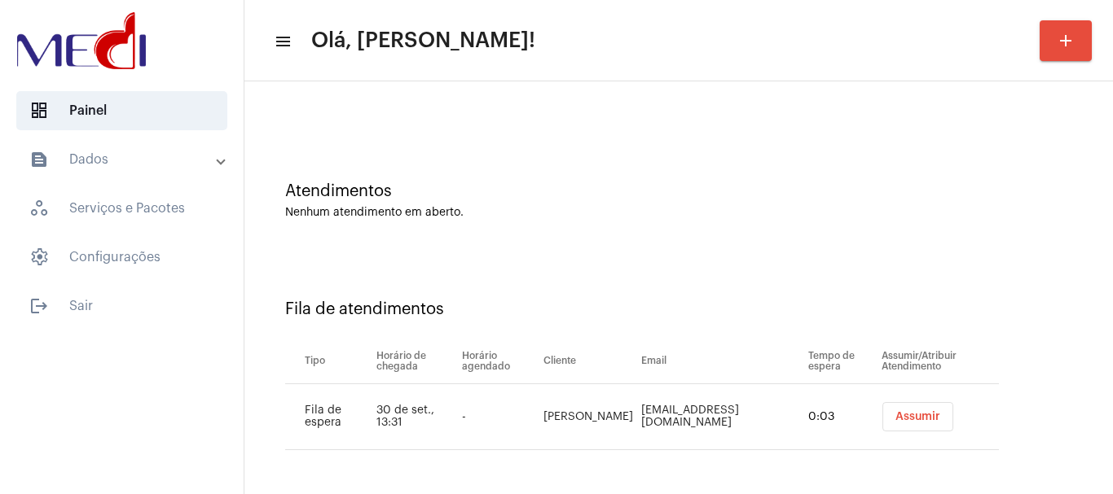
click at [895, 416] on span "Assumir" at bounding box center [917, 416] width 45 height 11
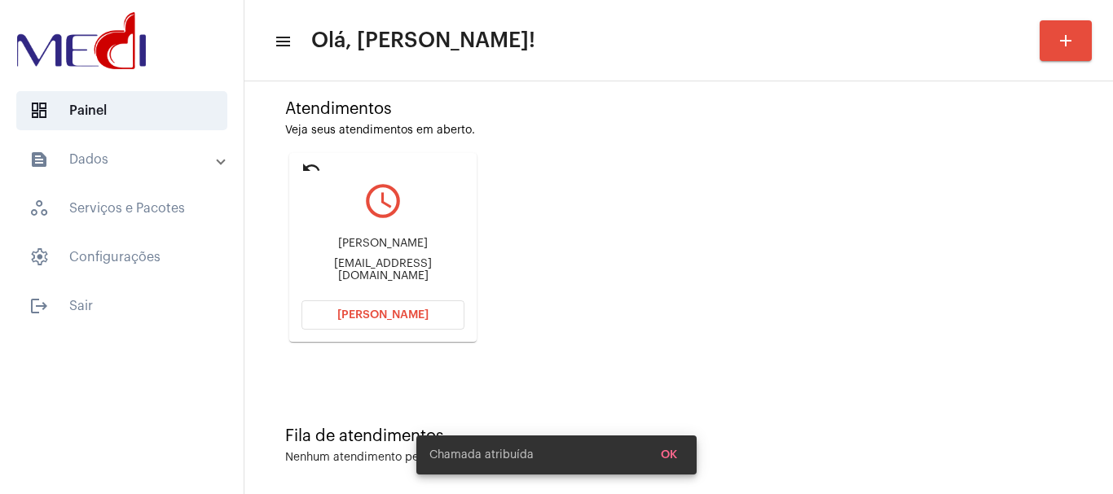
scroll to position [143, 0]
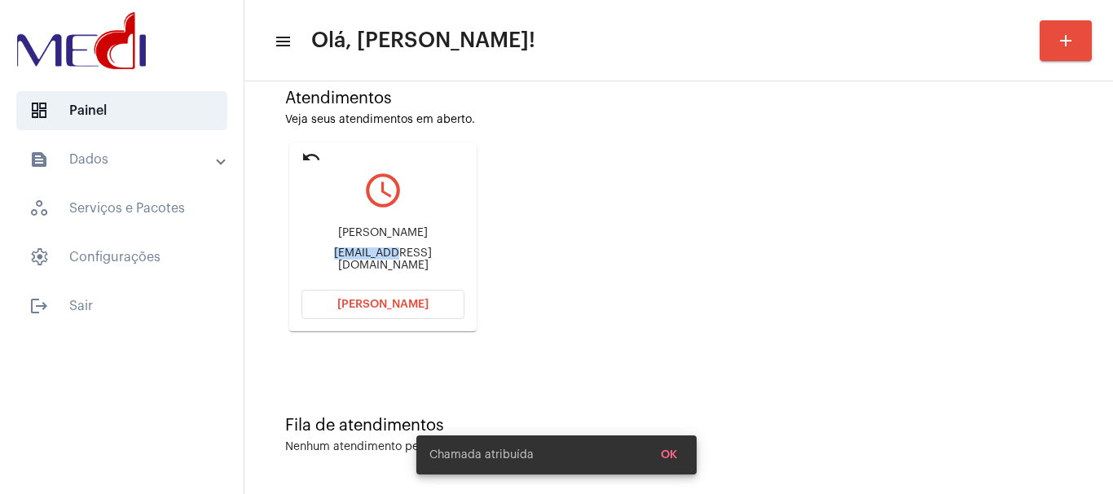
drag, startPoint x: 302, startPoint y: 255, endPoint x: 362, endPoint y: 256, distance: 59.5
click at [362, 256] on div "[EMAIL_ADDRESS][DOMAIN_NAME]" at bounding box center [382, 260] width 163 height 24
copy div "Marciaparo"
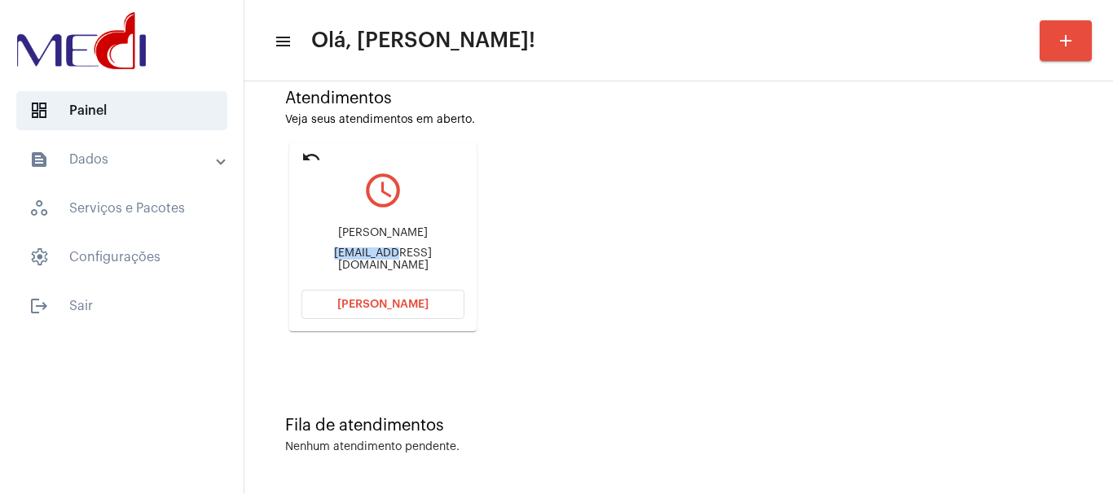
click at [388, 298] on button "[PERSON_NAME]" at bounding box center [382, 304] width 163 height 29
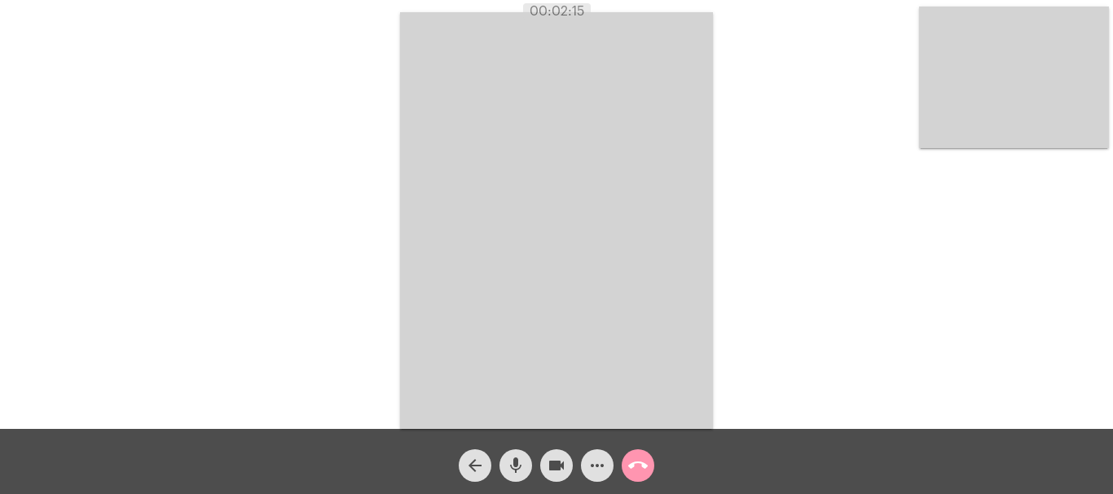
click at [643, 474] on mat-icon "call_end" at bounding box center [638, 466] width 20 height 20
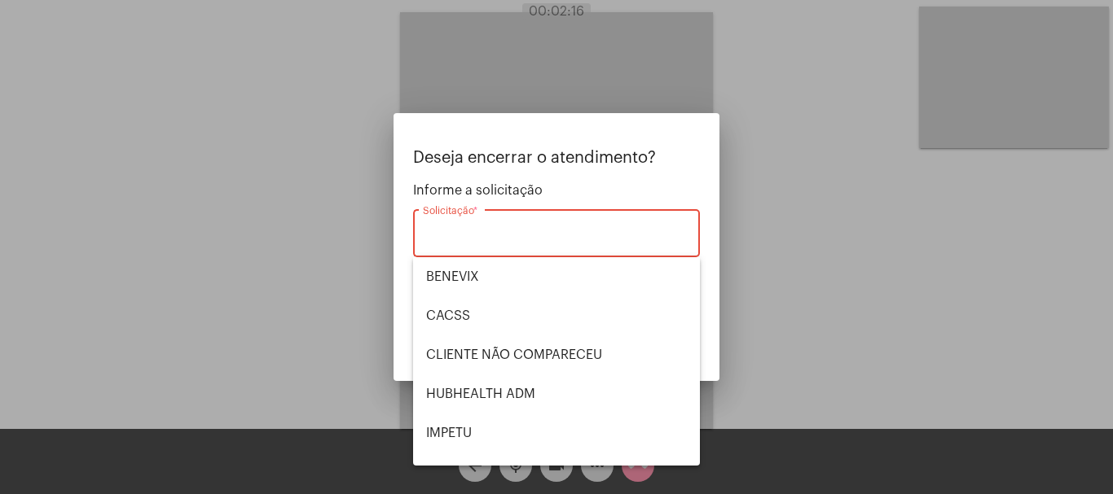
scroll to position [339, 0]
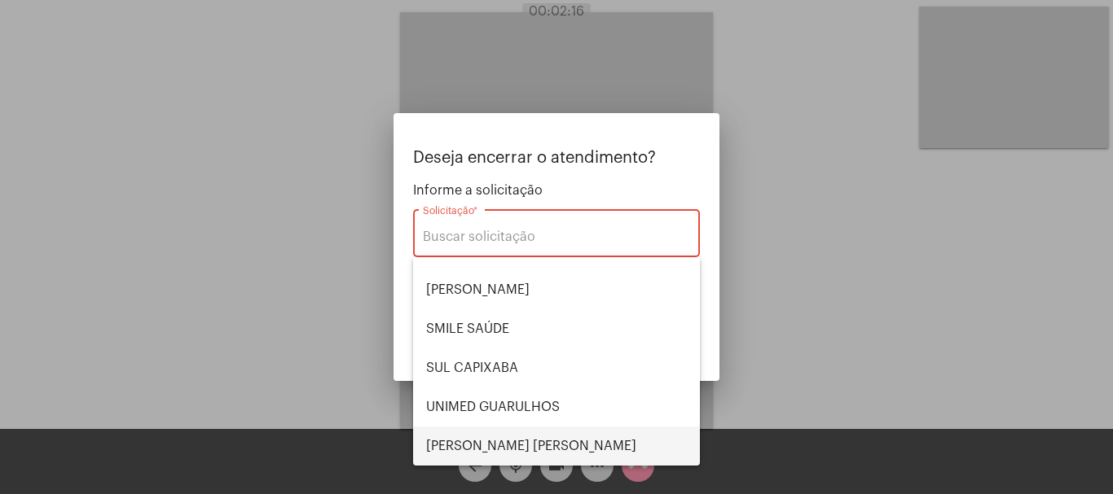
click at [516, 436] on span "[PERSON_NAME] [PERSON_NAME]" at bounding box center [556, 446] width 261 height 39
type input "[PERSON_NAME] [PERSON_NAME]"
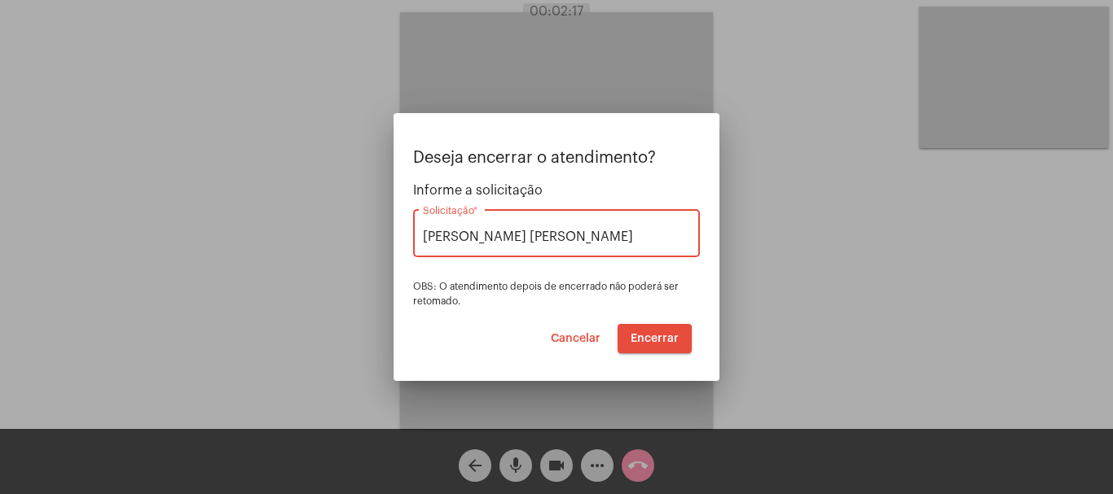
click at [641, 339] on span "Encerrar" at bounding box center [655, 338] width 48 height 11
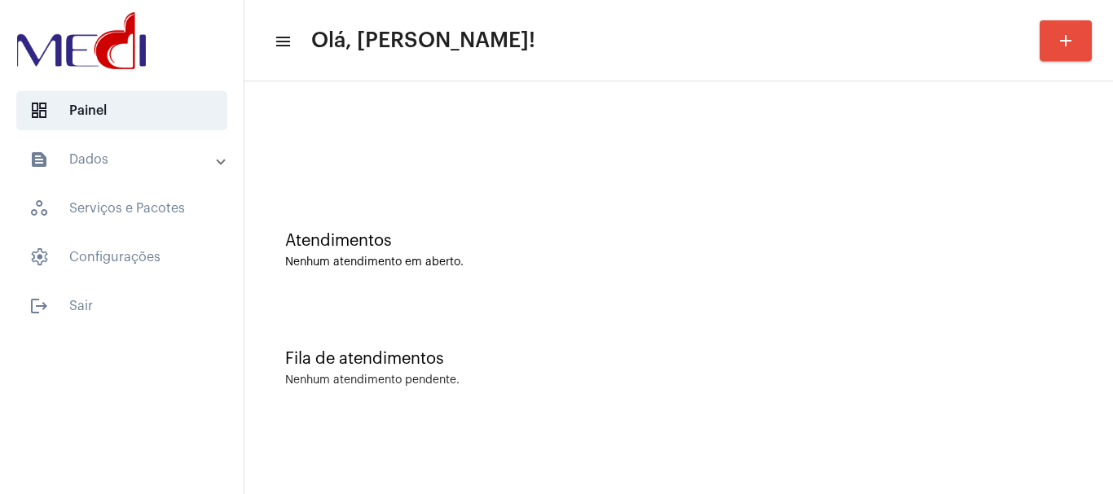
click at [602, 356] on div "Fila de atendimentos" at bounding box center [678, 359] width 787 height 18
click at [501, 244] on div "Atendimentos" at bounding box center [678, 241] width 787 height 18
click at [475, 226] on div "Atendimentos Nenhum atendimento em aberto." at bounding box center [679, 242] width 852 height 118
click at [578, 288] on div "Atendimentos Nenhum atendimento em aberto." at bounding box center [679, 242] width 852 height 118
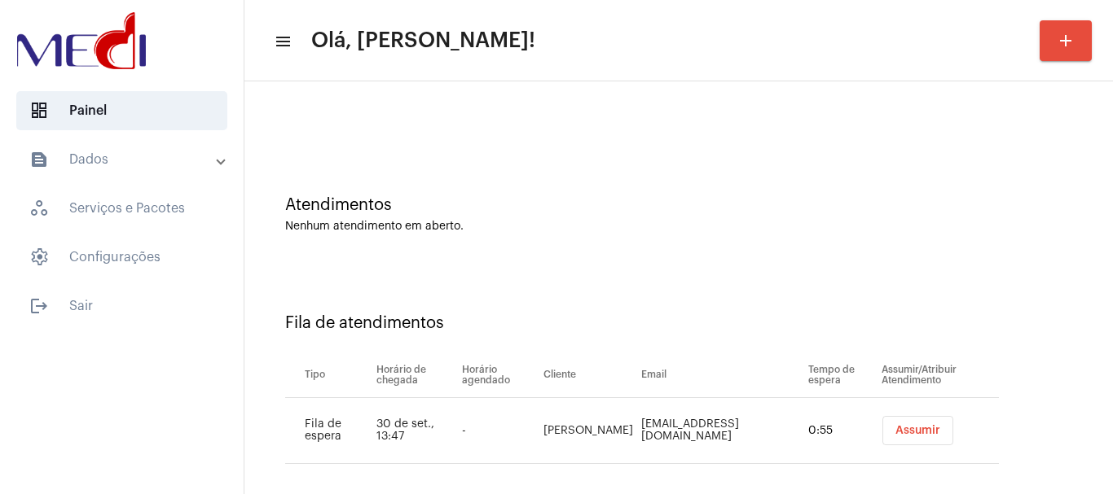
scroll to position [50, 0]
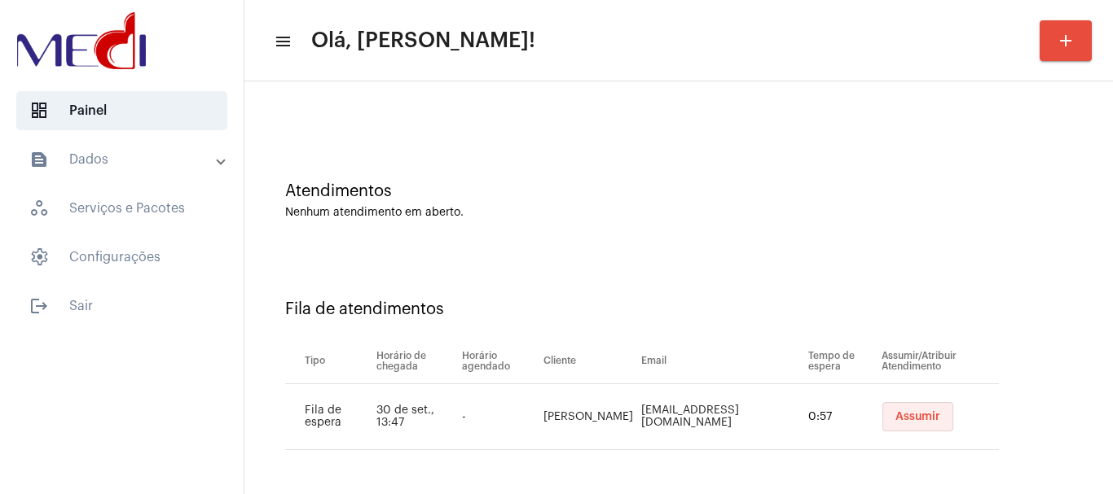
click at [895, 420] on span "Assumir" at bounding box center [917, 416] width 45 height 11
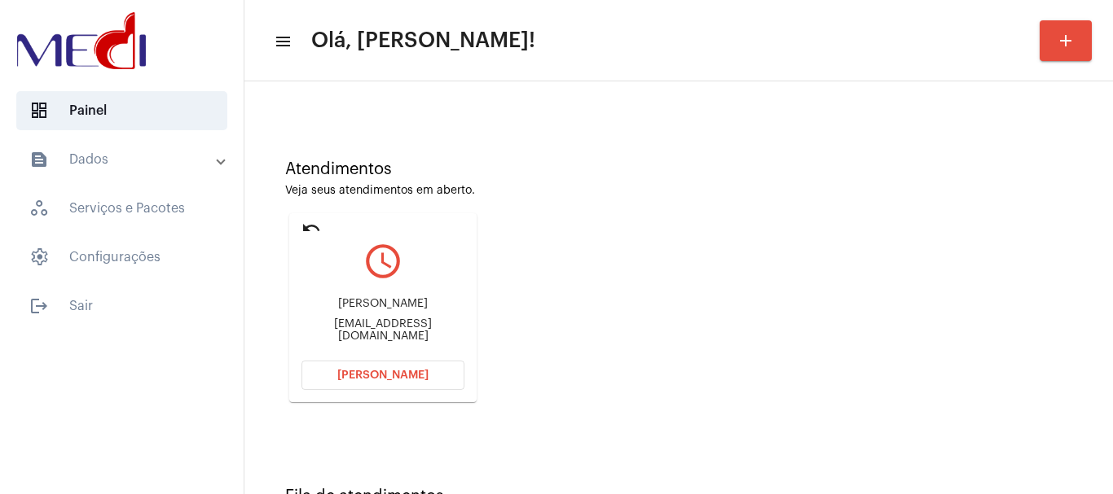
scroll to position [143, 0]
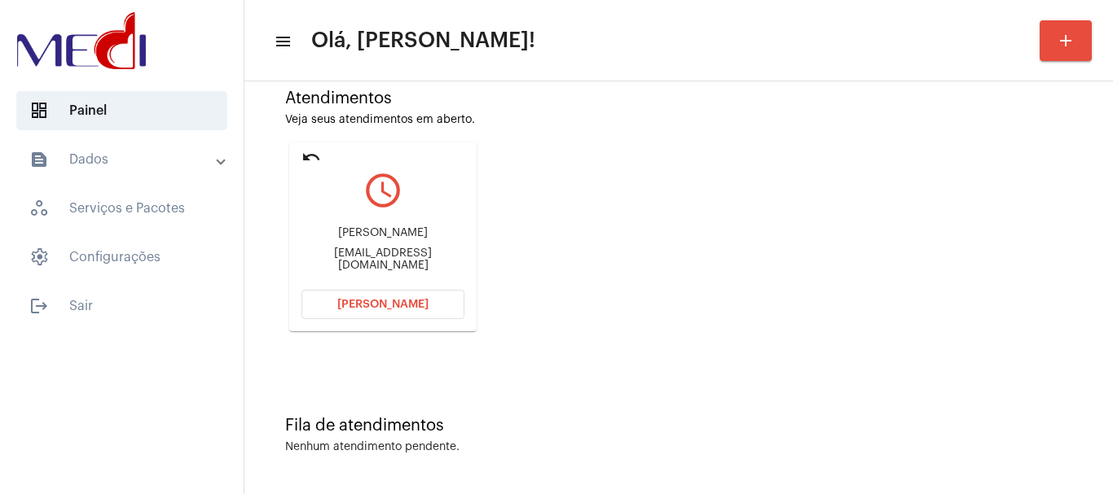
click at [367, 307] on span "[PERSON_NAME]" at bounding box center [382, 304] width 91 height 11
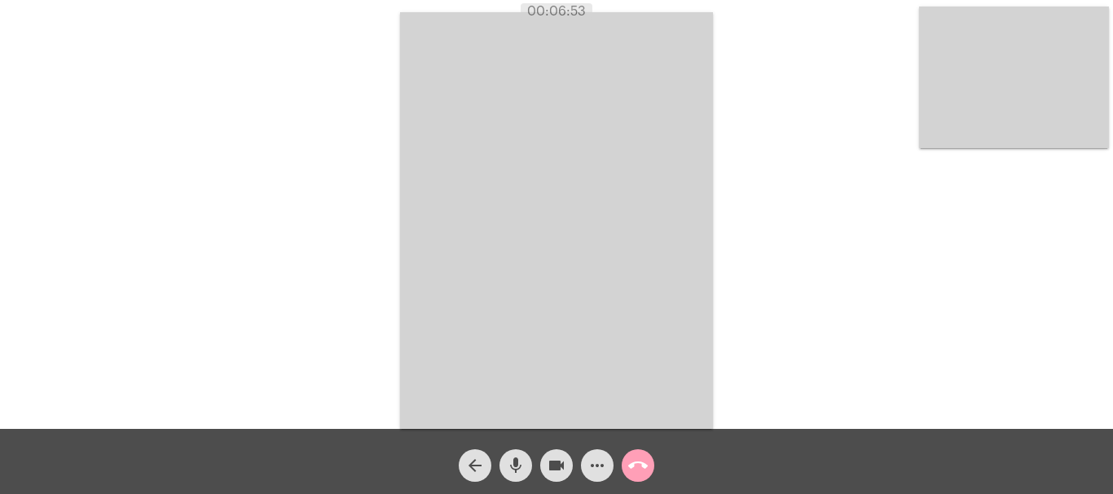
click at [639, 467] on mat-icon "call_end" at bounding box center [638, 466] width 20 height 20
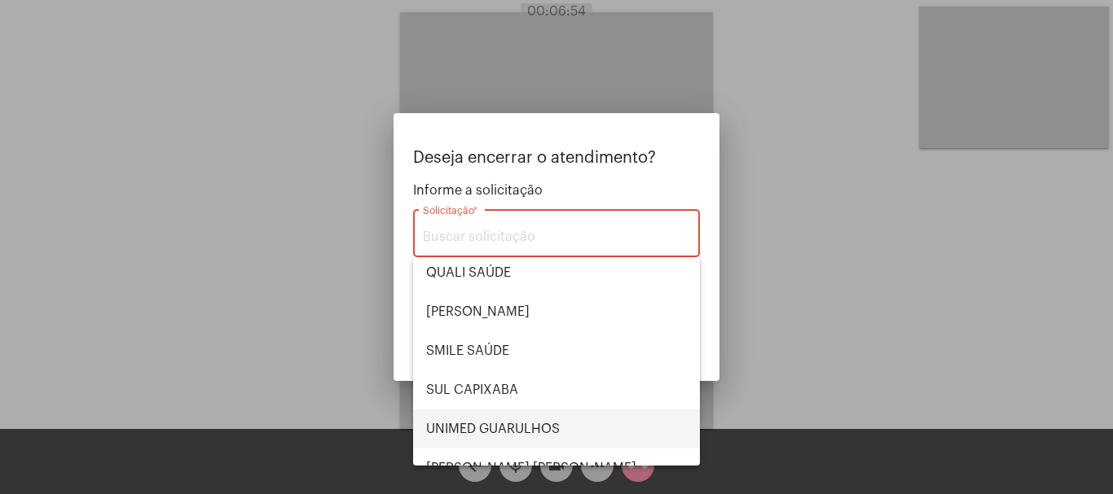
scroll to position [339, 0]
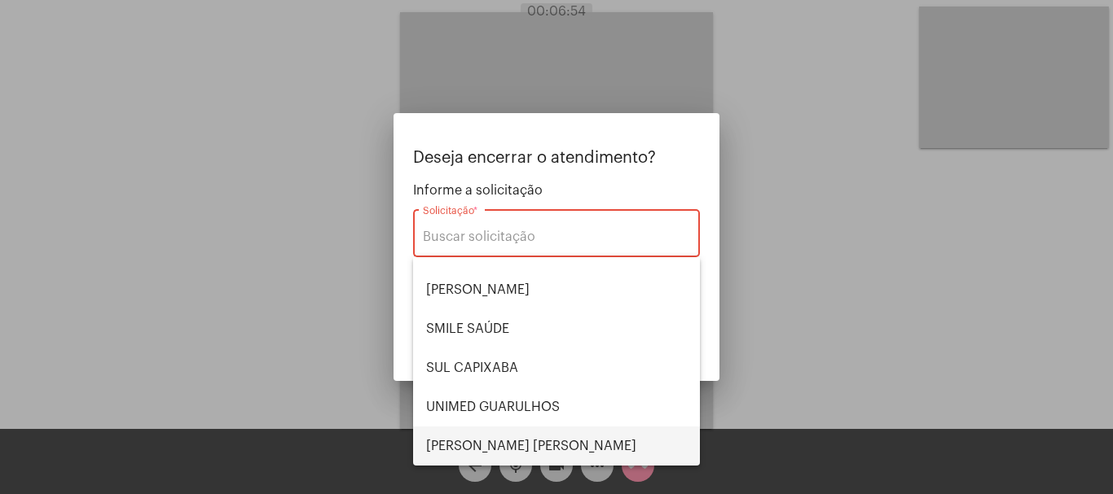
click at [512, 439] on span "[PERSON_NAME] [PERSON_NAME]" at bounding box center [556, 446] width 261 height 39
type input "[PERSON_NAME] [PERSON_NAME]"
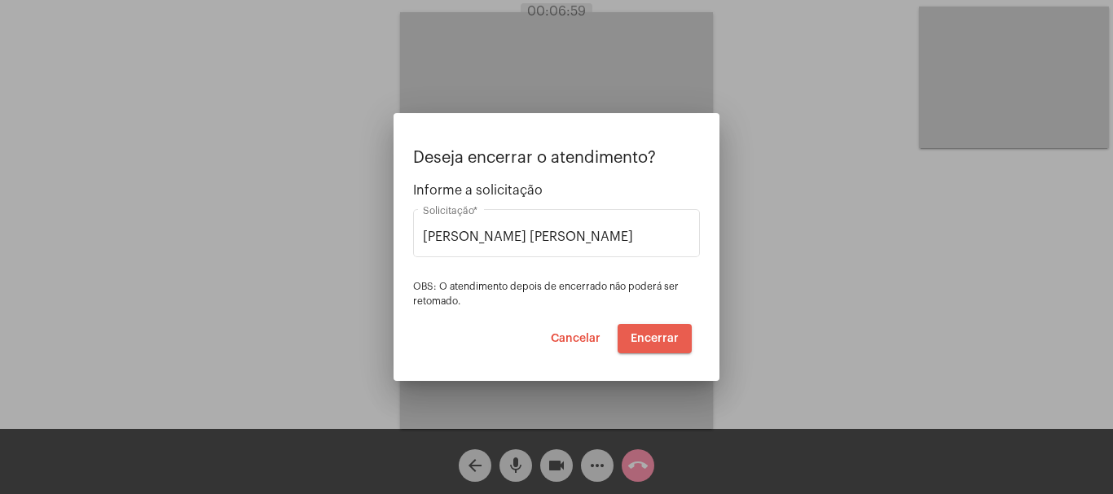
click at [658, 341] on span "Encerrar" at bounding box center [655, 338] width 48 height 11
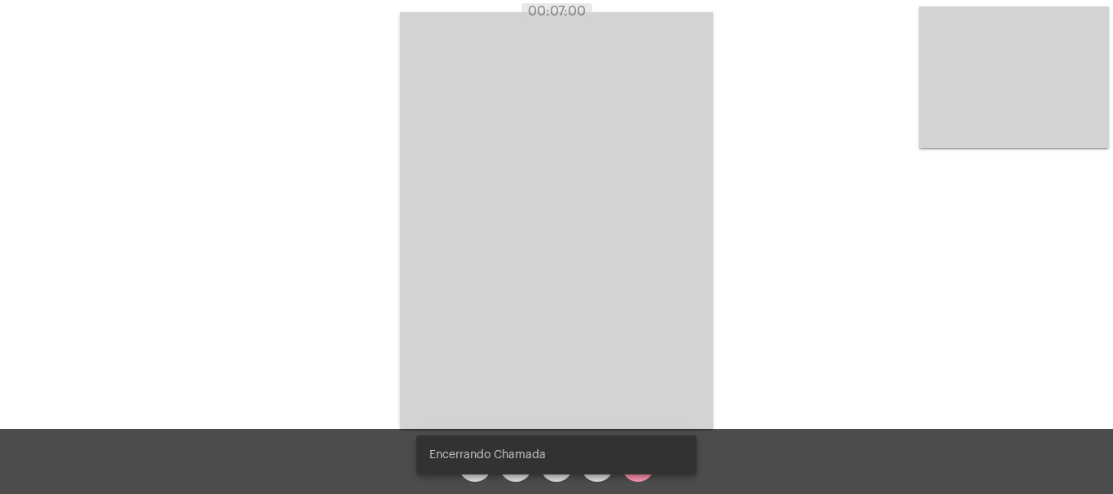
click at [658, 341] on video at bounding box center [556, 220] width 313 height 417
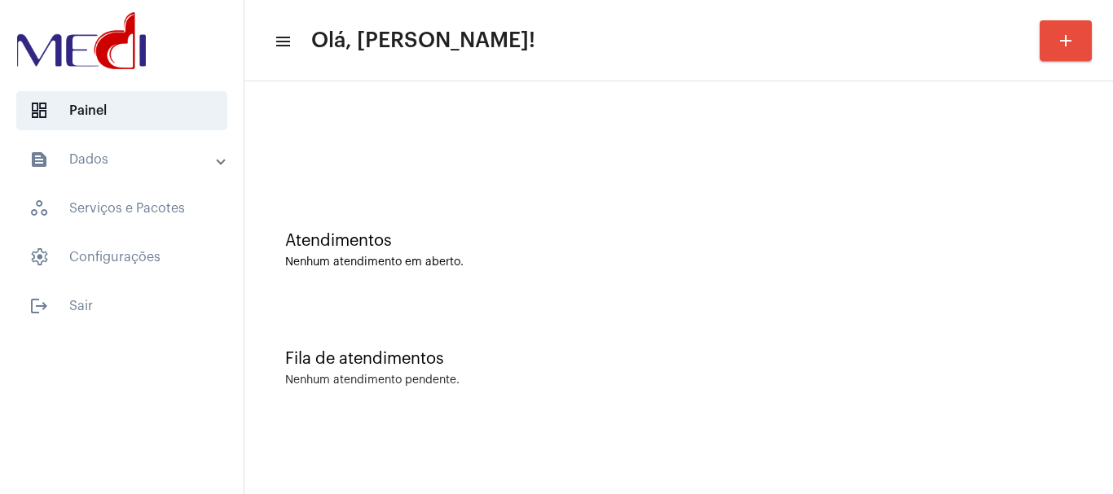
click at [469, 248] on div "Atendimentos" at bounding box center [678, 241] width 787 height 18
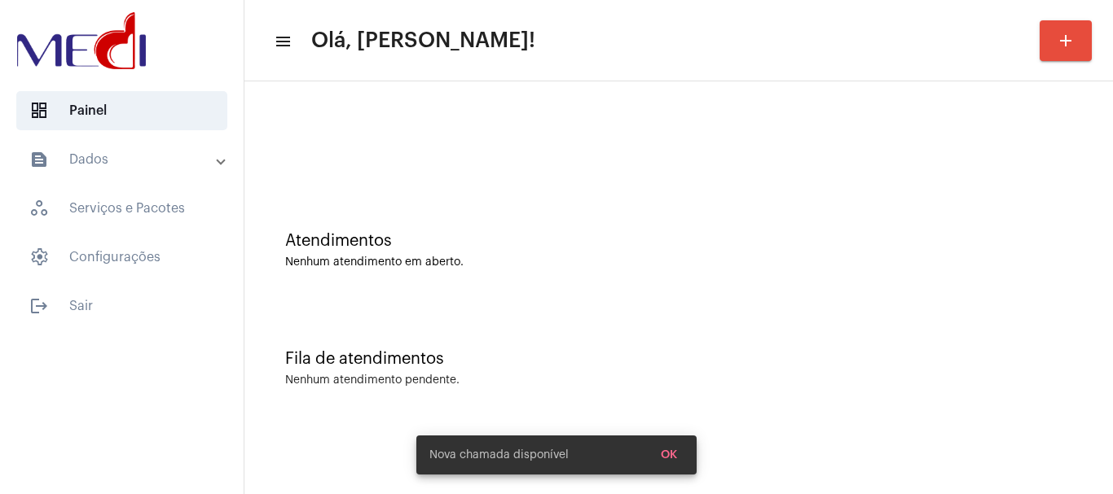
click at [644, 261] on div "Nenhum atendimento em aberto." at bounding box center [678, 263] width 787 height 12
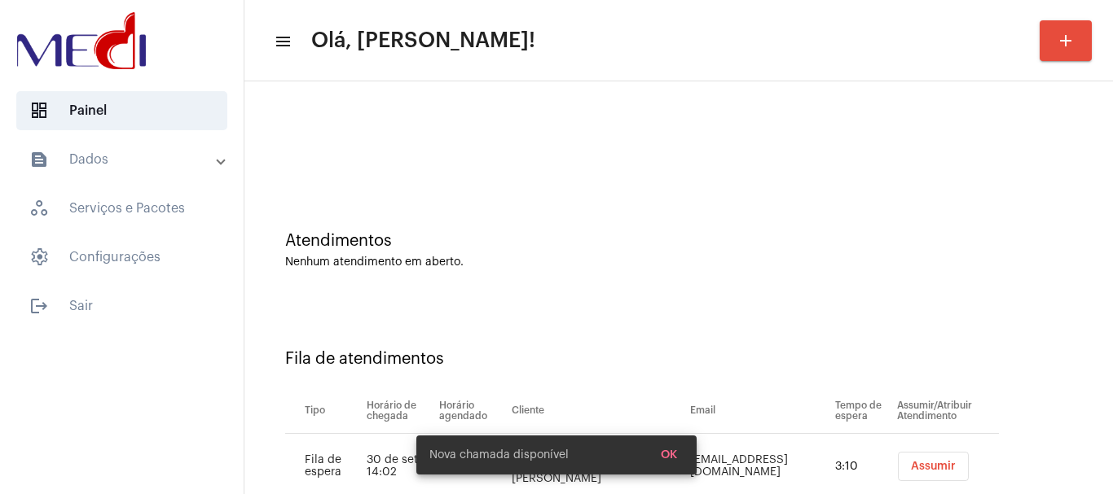
scroll to position [50, 0]
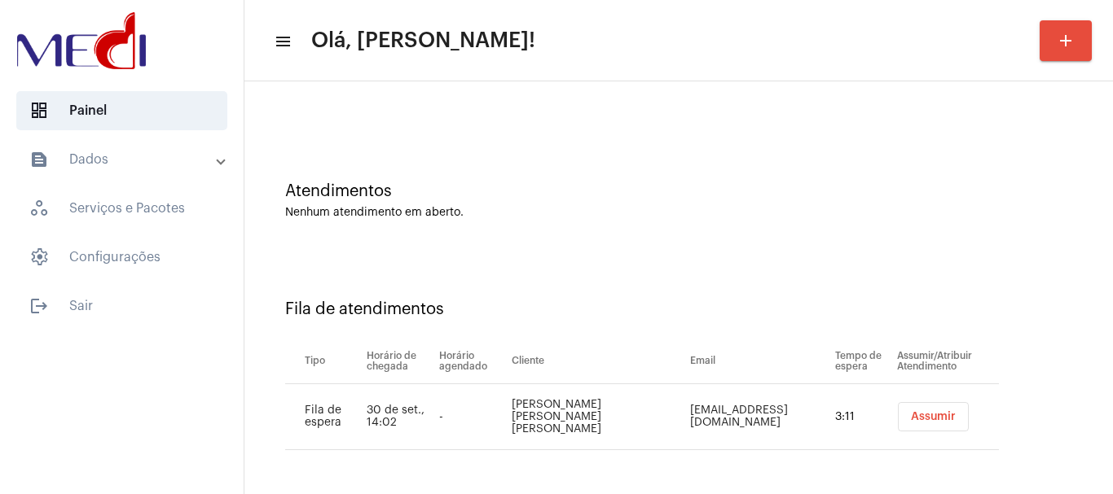
click at [911, 417] on span "Assumir" at bounding box center [933, 416] width 45 height 11
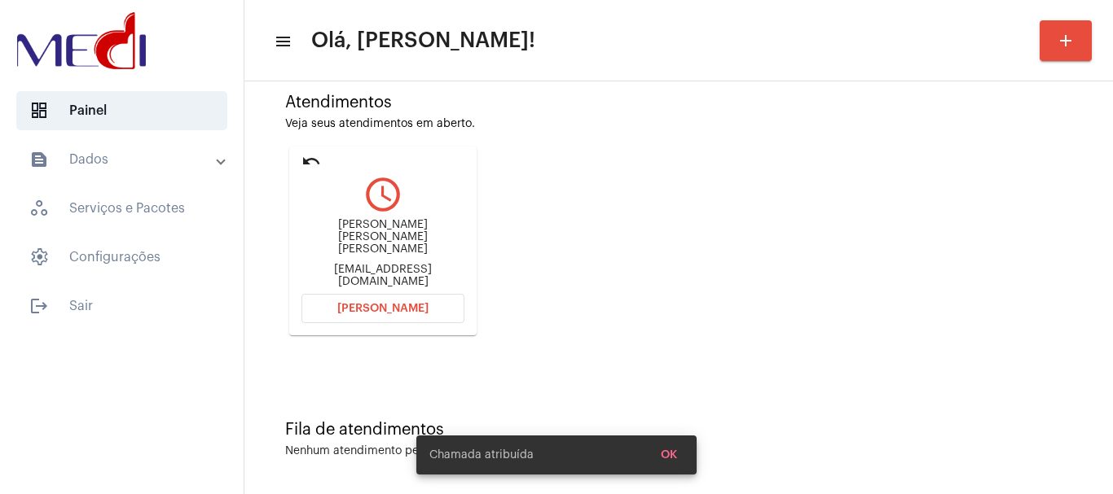
scroll to position [143, 0]
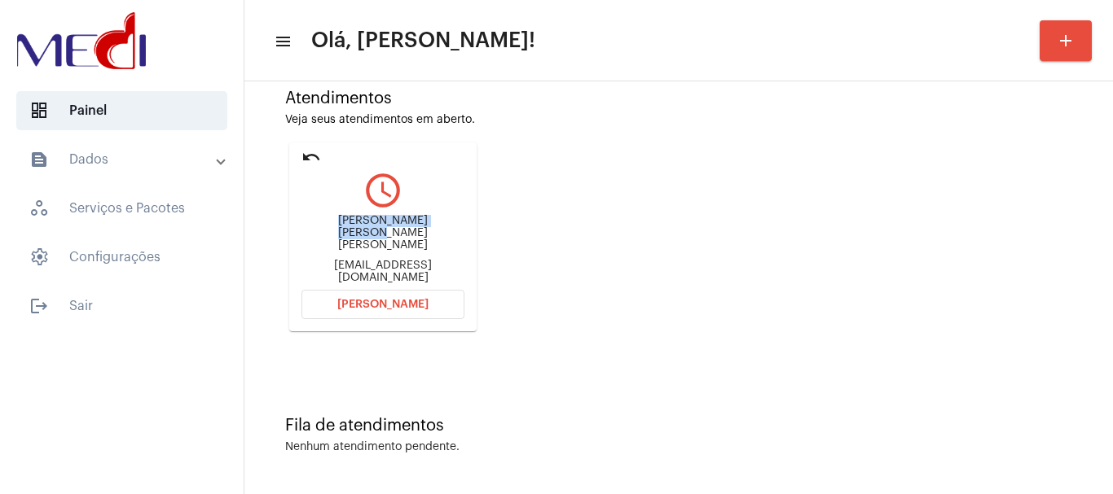
drag, startPoint x: 321, startPoint y: 225, endPoint x: 415, endPoint y: 231, distance: 93.9
click at [415, 231] on div "[PERSON_NAME] [PERSON_NAME] [PERSON_NAME] [EMAIL_ADDRESS][DOMAIN_NAME]" at bounding box center [382, 249] width 163 height 73
copy div "[PERSON_NAME] de"
click at [387, 305] on span "[PERSON_NAME]" at bounding box center [382, 304] width 91 height 11
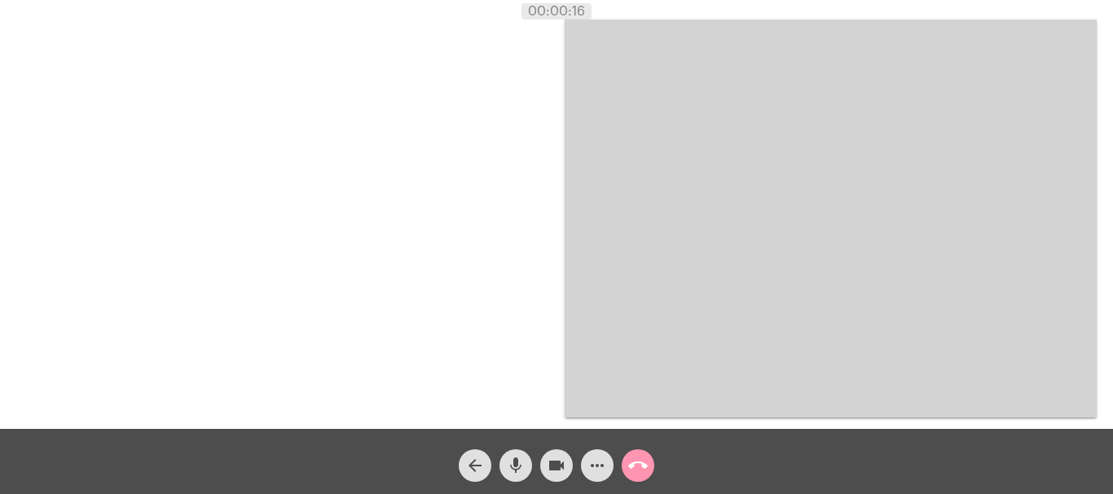
click at [638, 462] on mat-icon "call_end" at bounding box center [638, 466] width 20 height 20
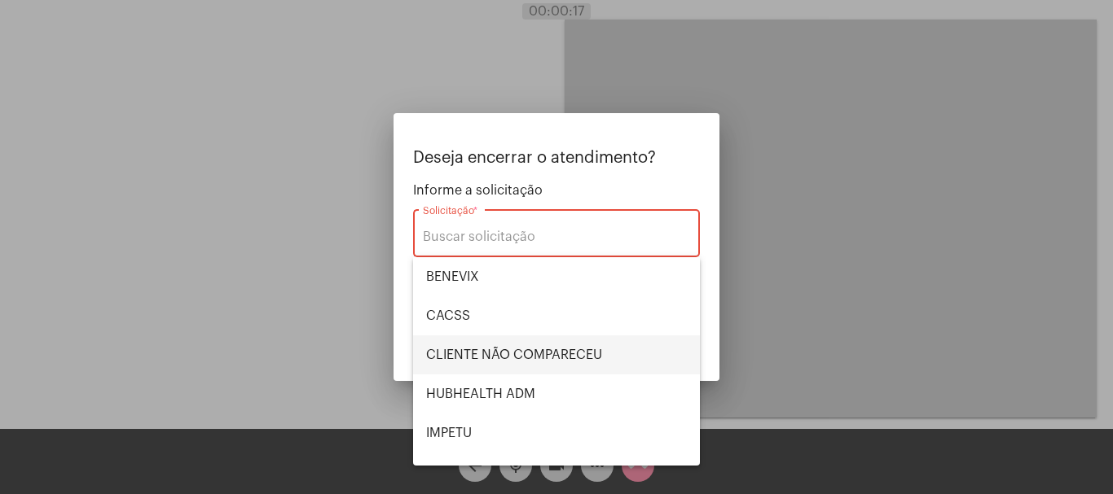
click at [547, 346] on span "CLIENTE NÃO COMPARECEU" at bounding box center [556, 355] width 261 height 39
type input "CLIENTE NÃO COMPARECEU"
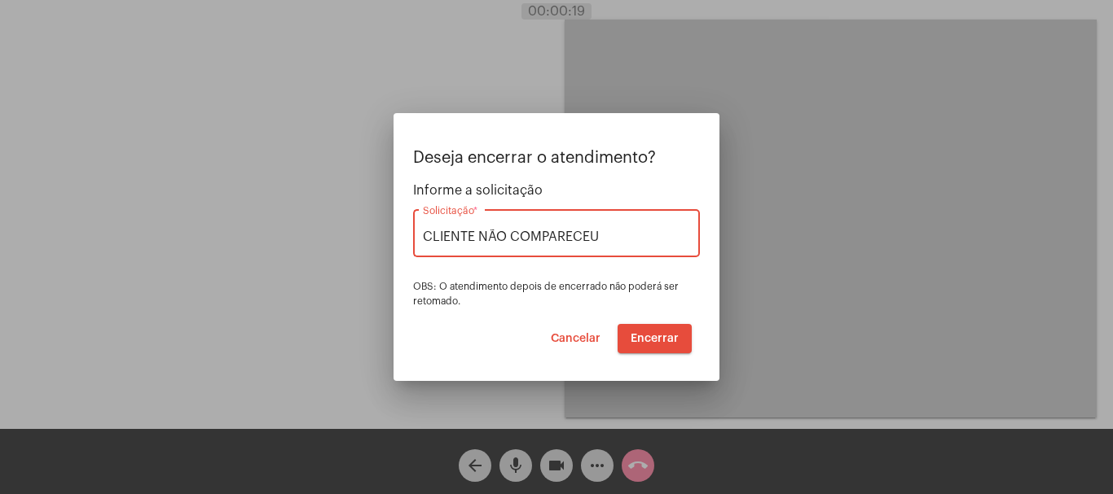
click at [646, 340] on span "Encerrar" at bounding box center [655, 338] width 48 height 11
